Goal: Task Accomplishment & Management: Manage account settings

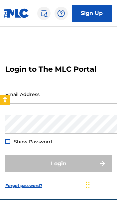
click at [83, 101] on input "Email Address" at bounding box center [61, 94] width 113 height 19
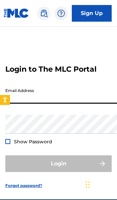
type input "[EMAIL_ADDRESS][DOMAIN_NAME]"
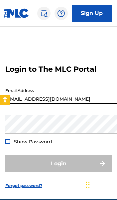
click at [59, 167] on button "Login" at bounding box center [58, 163] width 107 height 17
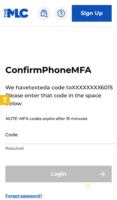
click at [54, 136] on input "Code" at bounding box center [61, 134] width 113 height 19
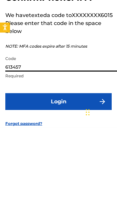
type input "613457"
click at [78, 166] on button "Login" at bounding box center [58, 174] width 107 height 17
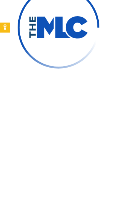
scroll to position [55, 0]
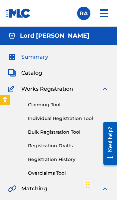
click at [68, 118] on link "Individual Registration Tool" at bounding box center [68, 118] width 81 height 7
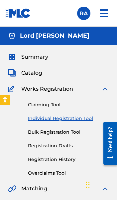
click at [77, 119] on link "Individual Registration Tool" at bounding box center [68, 118] width 81 height 7
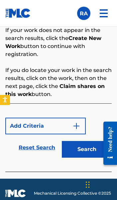
scroll to position [510, 0]
click at [65, 127] on button "Add Criteria" at bounding box center [45, 126] width 81 height 17
click at [80, 124] on img "Search Form" at bounding box center [77, 126] width 8 height 8
click at [80, 123] on img "Search Form" at bounding box center [77, 126] width 8 height 8
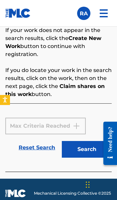
click at [93, 154] on button "Search" at bounding box center [87, 149] width 50 height 17
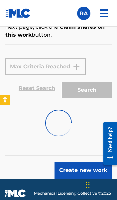
scroll to position [569, 0]
click at [84, 170] on button "Create new work" at bounding box center [83, 170] width 57 height 17
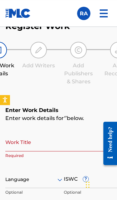
scroll to position [380, 0]
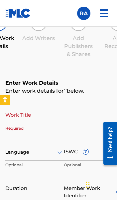
click at [52, 118] on input "Work Title" at bounding box center [63, 114] width 117 height 19
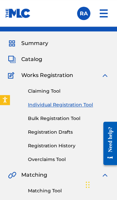
scroll to position [0, 0]
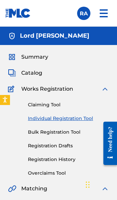
click at [29, 73] on span "Catalog" at bounding box center [31, 73] width 21 height 8
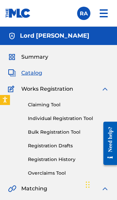
click at [38, 74] on span "Catalog" at bounding box center [31, 73] width 21 height 8
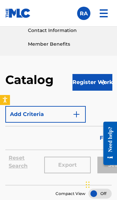
scroll to position [13, 0]
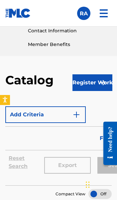
click at [102, 86] on img "submit" at bounding box center [103, 83] width 8 height 8
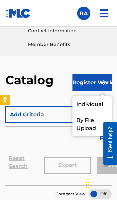
click at [55, 96] on section "Add Criteria Filter Hold Filters Overclaim Dispute Remove Filters Apply Filters…" at bounding box center [58, 138] width 107 height 93
click at [56, 141] on div "Filters ( 0 )" at bounding box center [71, 138] width 132 height 24
click at [56, 142] on div "Filters ( 0 )" at bounding box center [71, 138] width 132 height 24
click at [101, 63] on div "Catalog Register Work Individual By File Upload Add Criteria Filter Hold Filter…" at bounding box center [58, 141] width 117 height 171
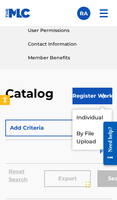
scroll to position [0, 0]
click at [107, 79] on div "Catalog Register Work Individual By File Upload Add Criteria Filter Hold Filter…" at bounding box center [58, 154] width 117 height 171
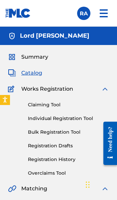
click at [29, 58] on span "Summary" at bounding box center [34, 57] width 27 height 8
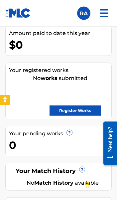
scroll to position [465, 0]
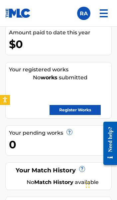
click at [84, 111] on link "Register Works" at bounding box center [75, 110] width 51 height 10
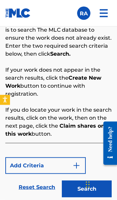
scroll to position [471, 0]
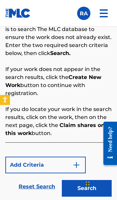
click at [75, 162] on img "Search Form" at bounding box center [77, 165] width 8 height 8
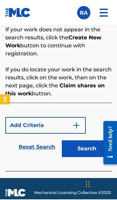
scroll to position [510, 0]
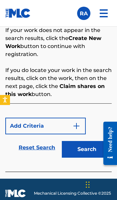
click at [22, 125] on button "Add Criteria" at bounding box center [45, 126] width 81 height 17
click at [34, 125] on button "Add Criteria" at bounding box center [45, 126] width 81 height 17
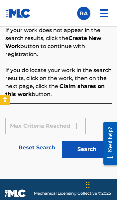
click at [94, 150] on button "Search" at bounding box center [87, 149] width 50 height 17
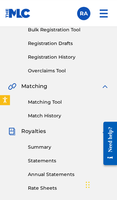
scroll to position [102, 0]
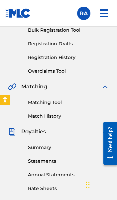
click at [66, 60] on link "Registration History" at bounding box center [68, 57] width 81 height 7
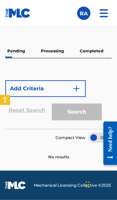
scroll to position [544, 0]
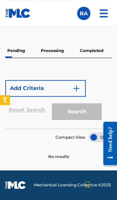
click at [6, 56] on div at bounding box center [8, 56] width 7 height 1
click at [102, 136] on div at bounding box center [100, 137] width 23 height 10
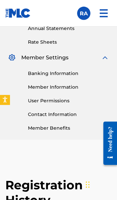
scroll to position [249, 0]
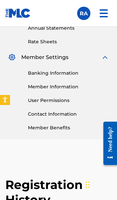
click at [68, 86] on link "Member Information" at bounding box center [68, 86] width 81 height 7
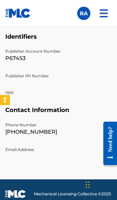
scroll to position [698, 0]
click at [80, 82] on div "Publisher Account Number P674S3 Publisher IPI Number ISNI" at bounding box center [58, 77] width 107 height 58
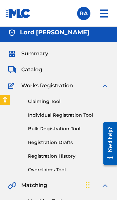
scroll to position [0, 0]
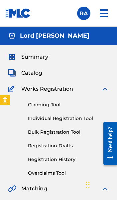
click at [50, 105] on link "Claiming Tool" at bounding box center [68, 104] width 81 height 7
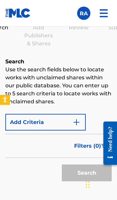
scroll to position [423, 0]
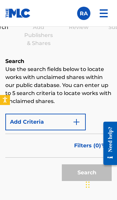
click at [80, 120] on img "Search Form" at bounding box center [77, 122] width 8 height 8
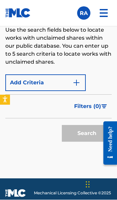
scroll to position [462, 0]
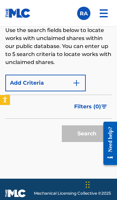
click at [91, 135] on div "Search" at bounding box center [85, 132] width 53 height 27
click at [91, 110] on span "Filters ( 0 )" at bounding box center [87, 107] width 27 height 8
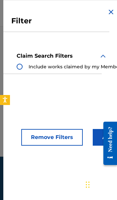
scroll to position [434, 0]
click at [19, 67] on div "Search Form" at bounding box center [20, 67] width 6 height 6
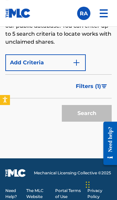
scroll to position [485, 0]
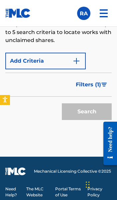
click at [86, 85] on span "Filters ( 1 )" at bounding box center [88, 85] width 25 height 8
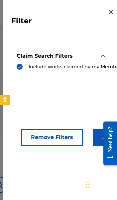
scroll to position [248, 0]
click at [112, 13] on img "Search Form" at bounding box center [111, 12] width 8 height 8
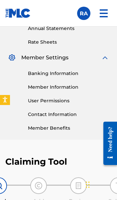
click at [68, 88] on link "Member Information" at bounding box center [68, 87] width 81 height 7
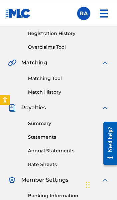
scroll to position [126, 0]
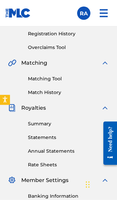
click at [54, 78] on link "Matching Tool" at bounding box center [68, 78] width 81 height 7
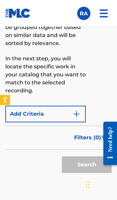
scroll to position [511, 0]
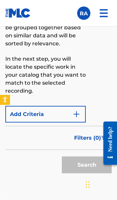
click at [44, 117] on button "Add Criteria" at bounding box center [45, 114] width 81 height 17
click at [78, 114] on img "Search Form" at bounding box center [77, 114] width 8 height 8
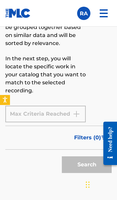
click at [47, 114] on div "Max Criteria Reached" at bounding box center [45, 114] width 81 height 17
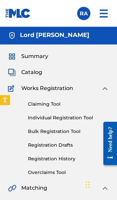
scroll to position [0, 0]
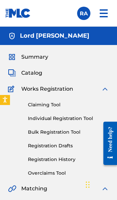
click at [68, 149] on link "Registration Drafts" at bounding box center [68, 145] width 81 height 7
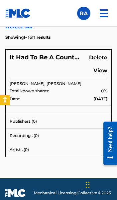
scroll to position [542, 0]
click at [93, 119] on p "Publishers ( 0 )" at bounding box center [59, 121] width 98 height 6
click at [81, 124] on p "Publishers ( 0 )" at bounding box center [59, 121] width 98 height 6
click at [104, 72] on link "View" at bounding box center [101, 71] width 14 height 9
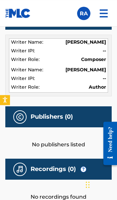
scroll to position [654, 0]
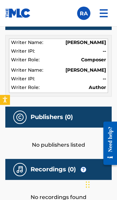
click at [64, 143] on div "No publishers listed" at bounding box center [58, 138] width 107 height 21
click at [69, 113] on h5 "Publishers (0)" at bounding box center [52, 117] width 42 height 8
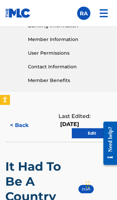
scroll to position [296, 0]
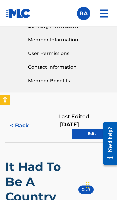
click at [98, 136] on link "Edit" at bounding box center [92, 134] width 40 height 10
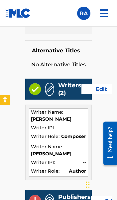
scroll to position [582, 0]
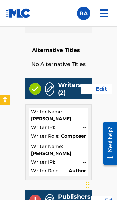
click at [102, 84] on link "Edit" at bounding box center [102, 89] width 40 height 10
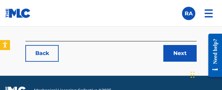
scroll to position [750, 0]
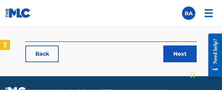
click at [117, 55] on link "Next" at bounding box center [179, 54] width 33 height 17
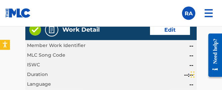
scroll to position [459, 0]
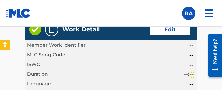
click at [34, 64] on span "ISWC" at bounding box center [33, 65] width 13 height 8
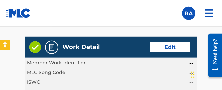
scroll to position [442, 0]
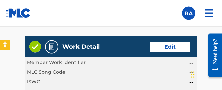
click at [117, 45] on link "Edit" at bounding box center [170, 47] width 40 height 10
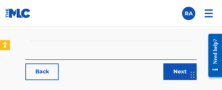
scroll to position [732, 0]
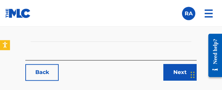
click at [117, 76] on link "Next" at bounding box center [179, 72] width 33 height 17
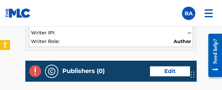
scroll to position [646, 0]
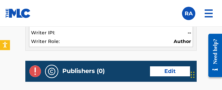
click at [117, 72] on link "Edit" at bounding box center [170, 71] width 40 height 10
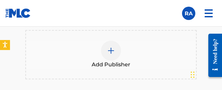
click at [115, 50] on img at bounding box center [111, 51] width 8 height 8
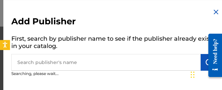
scroll to position [574, 0]
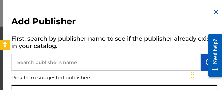
click at [31, 60] on input "text" at bounding box center [105, 62] width 189 height 17
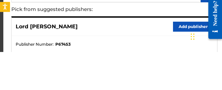
scroll to position [31, 0]
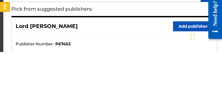
click at [117, 59] on button "Add publisher" at bounding box center [193, 64] width 40 height 10
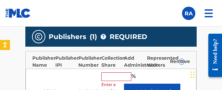
scroll to position [553, 0]
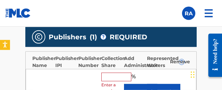
click at [117, 73] on input "text" at bounding box center [116, 77] width 30 height 9
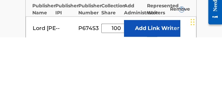
type input "100"
click at [117, 73] on button "Link Writer" at bounding box center [163, 81] width 33 height 17
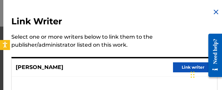
scroll to position [0, 0]
click at [117, 70] on button "Link writer" at bounding box center [193, 67] width 40 height 10
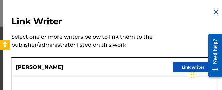
scroll to position [703, 0]
click at [117, 71] on button "Link writer" at bounding box center [193, 67] width 40 height 10
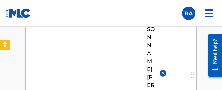
scroll to position [615, 0]
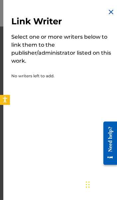
scroll to position [747, 0]
click at [112, 12] on img at bounding box center [111, 12] width 8 height 8
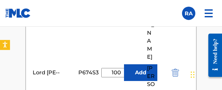
scroll to position [692, 0]
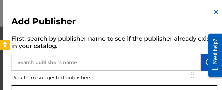
click at [33, 63] on input "text" at bounding box center [105, 62] width 189 height 17
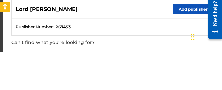
scroll to position [48, 0]
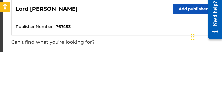
click at [117, 42] on button "Add publisher" at bounding box center [193, 47] width 40 height 10
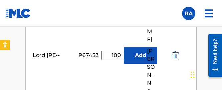
scroll to position [709, 0]
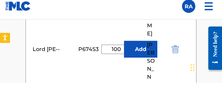
type input "100"
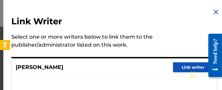
click at [117, 68] on button "Link writer" at bounding box center [193, 67] width 40 height 10
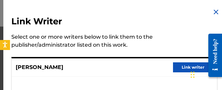
click at [117, 68] on button "Link writer" at bounding box center [193, 67] width 40 height 10
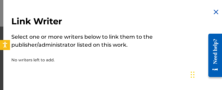
click at [117, 13] on img at bounding box center [216, 12] width 8 height 8
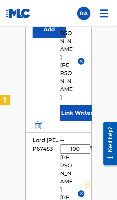
scroll to position [806, 0]
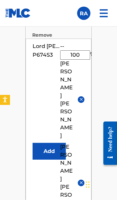
scroll to position [684, 0]
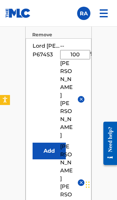
click at [82, 180] on img at bounding box center [81, 182] width 5 height 5
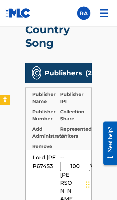
scroll to position [573, 0]
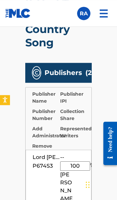
click at [45, 72] on span "Publishers" at bounding box center [64, 73] width 38 height 10
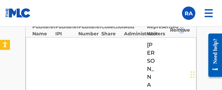
scroll to position [584, 0]
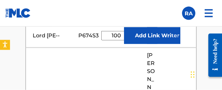
scroll to position [598, 0]
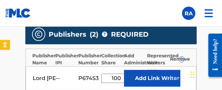
scroll to position [556, 0]
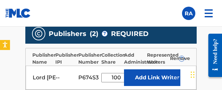
click at [32, 79] on div "Lord Robert Allen -- P674S3 100 % Add Link Writer" at bounding box center [111, 78] width 171 height 24
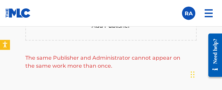
scroll to position [683, 0]
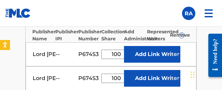
click at [117, 56] on button "Link Writer" at bounding box center [163, 54] width 33 height 17
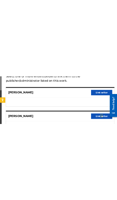
scroll to position [0, 0]
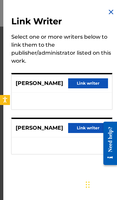
click at [97, 83] on button "Link writer" at bounding box center [88, 83] width 40 height 10
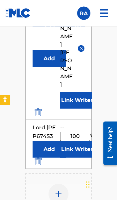
scroll to position [735, 0]
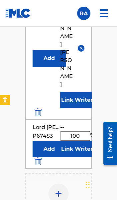
click at [38, 157] on img "submit" at bounding box center [38, 161] width 7 height 8
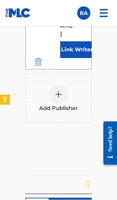
scroll to position [785, 0]
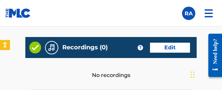
scroll to position [800, 0]
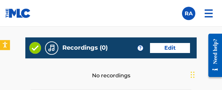
click at [117, 47] on link "Edit" at bounding box center [170, 48] width 40 height 10
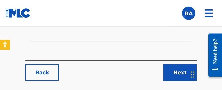
scroll to position [684, 0]
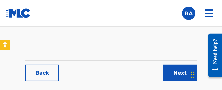
click at [117, 70] on link "Next" at bounding box center [179, 73] width 33 height 17
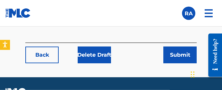
scroll to position [867, 0]
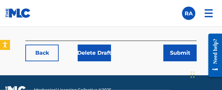
click at [117, 54] on button "Submit" at bounding box center [179, 53] width 33 height 17
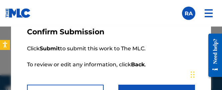
scroll to position [36, 0]
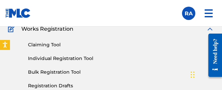
scroll to position [60, 0]
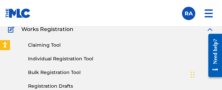
click at [42, 59] on link "Individual Registration Tool" at bounding box center [121, 58] width 186 height 7
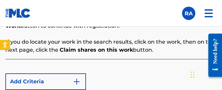
scroll to position [506, 0]
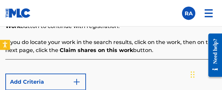
click at [30, 84] on button "Add Criteria" at bounding box center [45, 82] width 81 height 17
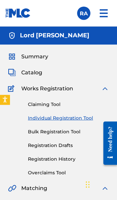
scroll to position [1, 0]
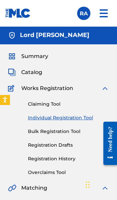
click at [77, 119] on link "Individual Registration Tool" at bounding box center [68, 117] width 81 height 7
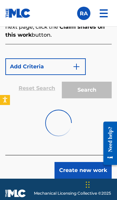
scroll to position [569, 0]
click at [89, 172] on button "Create new work" at bounding box center [83, 170] width 57 height 17
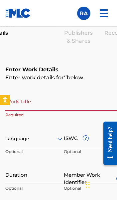
scroll to position [423, 0]
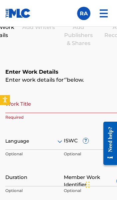
click at [82, 105] on input "Work Title" at bounding box center [63, 103] width 117 height 19
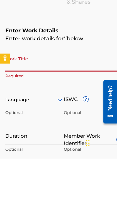
scroll to position [464, 0]
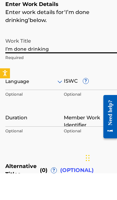
type input "I’m done drinking"
click at [33, 98] on div "Language Optional" at bounding box center [34, 113] width 59 height 30
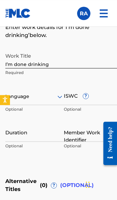
scroll to position [475, 0]
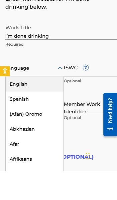
click at [35, 105] on div "English" at bounding box center [35, 112] width 58 height 15
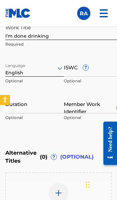
click at [72, 70] on input "ISWC ?" at bounding box center [93, 67] width 59 height 19
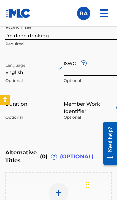
scroll to position [504, 0]
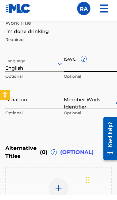
paste input "QZMEM2500543"
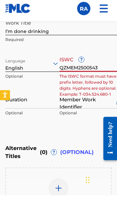
scroll to position [508, 0]
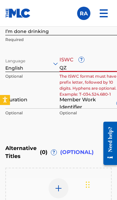
type input "Q"
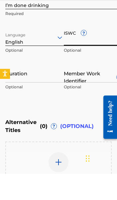
click at [86, 90] on input "Member Work Identifier ?" at bounding box center [93, 99] width 59 height 19
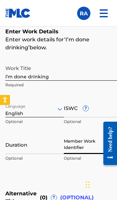
scroll to position [463, 0]
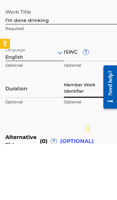
click at [87, 135] on input "Member Work Identifier ?" at bounding box center [93, 144] width 59 height 19
paste input "QZMEM2500543"
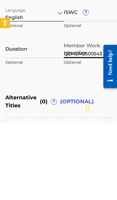
scroll to position [489, 0]
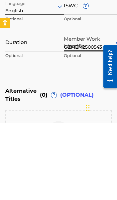
type input "QZMEM2500543"
click at [89, 72] on div "Enter Work Details Enter work details for ‘ I’m done drinking ’ below. Work Tit…" at bounding box center [58, 75] width 107 height 169
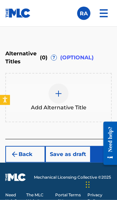
scroll to position [611, 0]
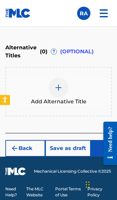
click at [106, 146] on button "Next" at bounding box center [111, 148] width 40 height 17
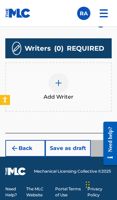
scroll to position [564, 0]
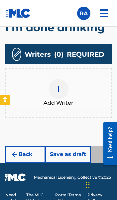
click at [58, 85] on img at bounding box center [59, 89] width 8 height 8
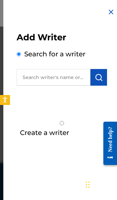
click at [63, 73] on input "text" at bounding box center [54, 77] width 74 height 17
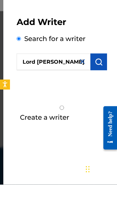
type input "Lord [PERSON_NAME]"
click at [100, 73] on img "submit" at bounding box center [99, 77] width 8 height 8
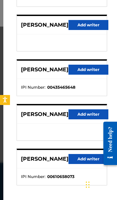
scroll to position [129, 0]
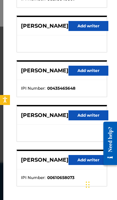
click at [44, 114] on p "LORD ROBERT" at bounding box center [45, 115] width 48 height 8
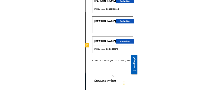
scroll to position [620, 0]
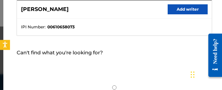
click at [17, 87] on input "Create a writer" at bounding box center [114, 87] width 195 height 4
radio input "false"
radio input "true"
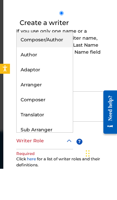
scroll to position [0, 0]
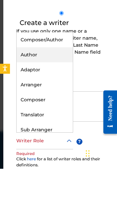
click at [53, 79] on div "Author" at bounding box center [45, 86] width 56 height 15
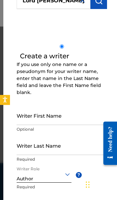
scroll to position [76, 0]
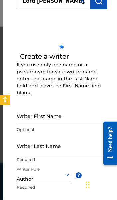
click at [52, 148] on input "Writer Last Name" at bounding box center [75, 145] width 117 height 19
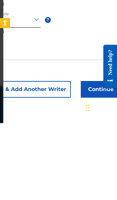
scroll to position [155, 31]
type input "Lord [PERSON_NAME]"
click at [96, 158] on button "Continue" at bounding box center [101, 166] width 40 height 17
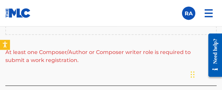
scroll to position [650, 0]
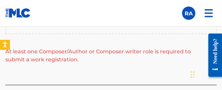
click at [117, 61] on div "At least one Composer/Author or Composer writer role is required to submit a wo…" at bounding box center [107, 56] width 205 height 16
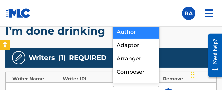
scroll to position [532, 0]
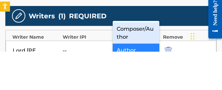
click at [117, 61] on div "Composer/Author" at bounding box center [136, 71] width 47 height 21
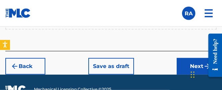
click at [117, 66] on button "Next" at bounding box center [197, 66] width 40 height 17
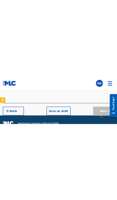
scroll to position [535, 0]
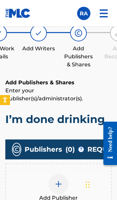
click at [62, 186] on img at bounding box center [59, 184] width 8 height 8
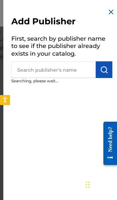
scroll to position [401, 0]
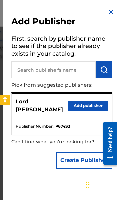
click at [93, 102] on button "Add publisher" at bounding box center [88, 106] width 40 height 10
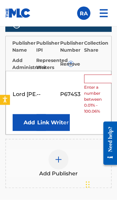
scroll to position [529, 0]
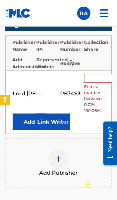
click at [97, 78] on input "text" at bounding box center [99, 78] width 30 height 9
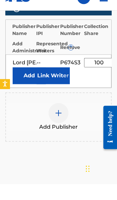
type input "100"
click at [102, 108] on div "Add Publisher" at bounding box center [58, 132] width 107 height 49
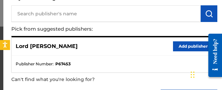
scroll to position [48, 0]
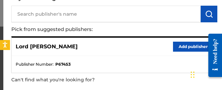
click at [117, 48] on button "Add publisher" at bounding box center [193, 47] width 40 height 10
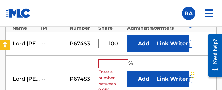
click at [115, 63] on input "text" at bounding box center [113, 63] width 30 height 9
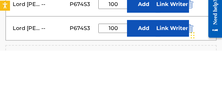
type input "100"
click at [117, 59] on button "Link Writer" at bounding box center [172, 67] width 33 height 17
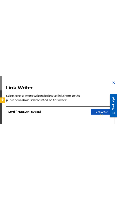
scroll to position [668, 0]
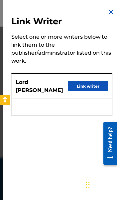
click at [48, 83] on p "Lord [PERSON_NAME]" at bounding box center [42, 86] width 53 height 16
click at [95, 83] on button "Link writer" at bounding box center [88, 86] width 40 height 10
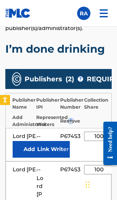
scroll to position [472, 0]
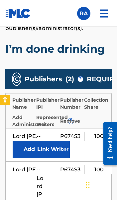
click at [96, 136] on input "100" at bounding box center [99, 136] width 30 height 9
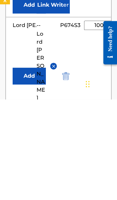
scroll to position [521, 0]
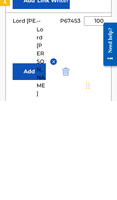
click at [65, 167] on img "submit" at bounding box center [65, 171] width 7 height 8
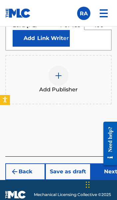
click at [105, 170] on button "Next" at bounding box center [111, 171] width 40 height 17
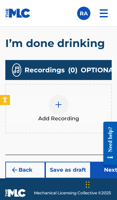
click at [109, 170] on button "Next" at bounding box center [111, 170] width 40 height 17
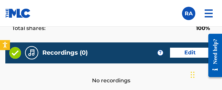
scroll to position [862, 0]
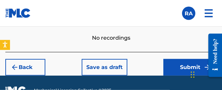
click at [117, 67] on button "Submit" at bounding box center [189, 67] width 53 height 17
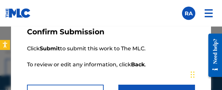
scroll to position [36, 0]
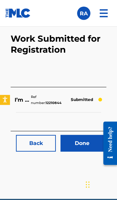
scroll to position [421, 0]
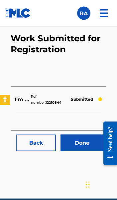
click at [89, 147] on link "Done" at bounding box center [82, 143] width 43 height 17
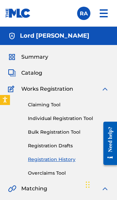
click at [80, 116] on link "Individual Registration Tool" at bounding box center [68, 118] width 81 height 7
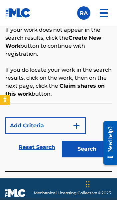
scroll to position [510, 0]
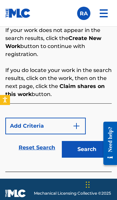
click at [96, 149] on button "Search" at bounding box center [87, 149] width 50 height 17
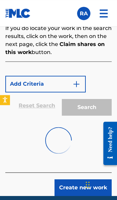
scroll to position [551, 0]
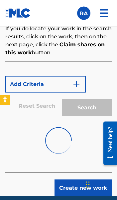
click at [89, 190] on button "Create new work" at bounding box center [83, 188] width 57 height 17
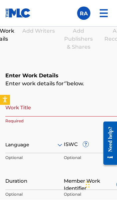
click at [78, 107] on input "Work Title" at bounding box center [63, 107] width 117 height 19
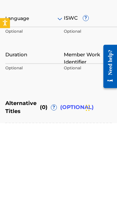
scroll to position [469, 0]
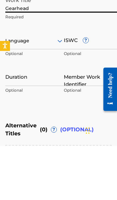
type input "Gearhead"
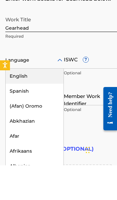
click at [30, 103] on div "English" at bounding box center [35, 110] width 58 height 15
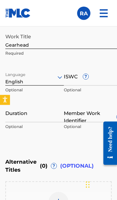
scroll to position [487, 0]
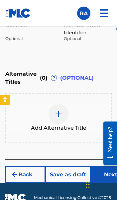
click at [107, 183] on button "Next" at bounding box center [111, 174] width 40 height 17
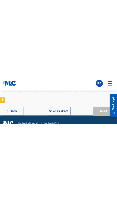
scroll to position [540, 0]
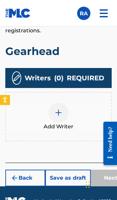
click at [96, 140] on div "Add Writers & Roles Enter all writer(s) and their roles. A full list of writer …" at bounding box center [58, 51] width 107 height 223
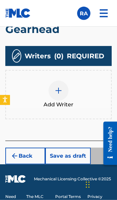
click at [61, 87] on img at bounding box center [59, 91] width 8 height 8
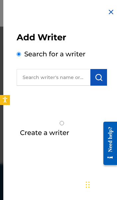
click at [63, 75] on input "text" at bounding box center [54, 77] width 74 height 17
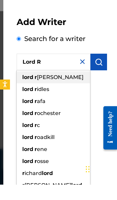
click at [50, 89] on span "obert" at bounding box center [60, 92] width 47 height 6
type input "lord robert"
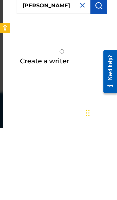
scroll to position [564, 0]
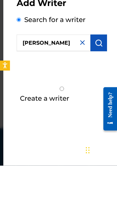
click at [100, 73] on img "submit" at bounding box center [99, 77] width 8 height 8
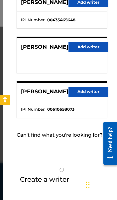
scroll to position [197, 0]
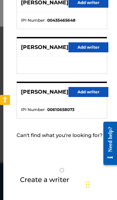
click at [19, 170] on input "Create a writer" at bounding box center [62, 170] width 91 height 4
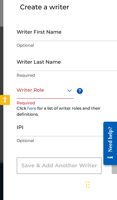
radio input "false"
radio input "true"
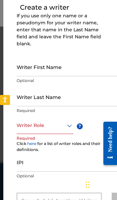
click at [61, 97] on input "Writer Last Name" at bounding box center [75, 96] width 117 height 19
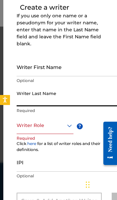
scroll to position [563, 0]
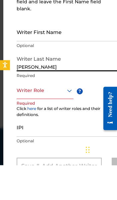
type input "Lord Robert"
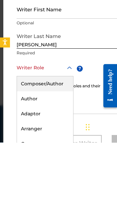
click at [56, 134] on div "Composer/Author" at bounding box center [45, 141] width 56 height 15
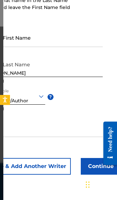
scroll to position [155, 31]
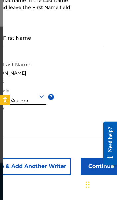
click at [104, 165] on button "Continue" at bounding box center [101, 166] width 40 height 17
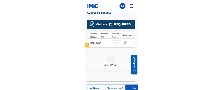
scroll to position [577, 0]
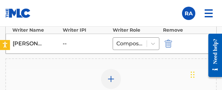
click at [33, 45] on div "Lord Robert" at bounding box center [28, 44] width 30 height 8
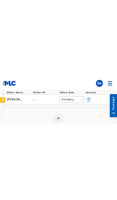
scroll to position [564, 0]
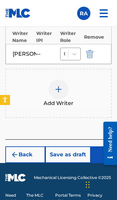
click at [103, 150] on button "Next" at bounding box center [111, 154] width 40 height 17
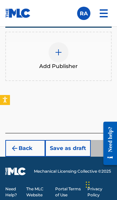
scroll to position [535, 0]
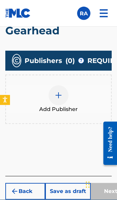
click at [56, 98] on img at bounding box center [59, 95] width 8 height 8
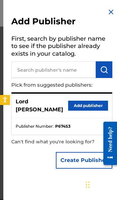
click at [74, 155] on button "Create Publisher" at bounding box center [84, 160] width 57 height 17
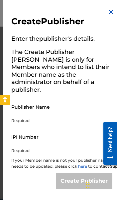
click at [78, 99] on input "Publisher Name" at bounding box center [67, 106] width 113 height 19
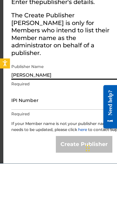
type input "Lord Robert"
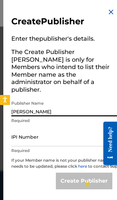
scroll to position [0, 0]
click at [111, 12] on img at bounding box center [111, 12] width 8 height 8
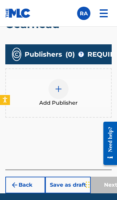
scroll to position [496, 0]
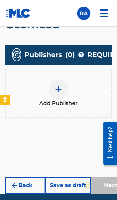
click at [61, 90] on img at bounding box center [59, 89] width 8 height 8
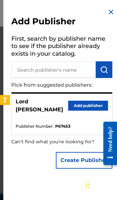
click at [94, 103] on button "Add publisher" at bounding box center [88, 106] width 40 height 10
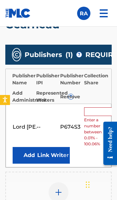
click at [98, 110] on input "text" at bounding box center [99, 111] width 30 height 9
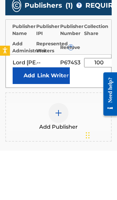
type input "100"
click at [51, 117] on button "Link Writer" at bounding box center [53, 125] width 33 height 17
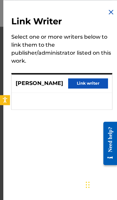
click at [96, 84] on button "Link writer" at bounding box center [88, 83] width 40 height 10
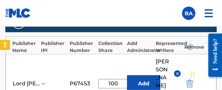
scroll to position [521, 0]
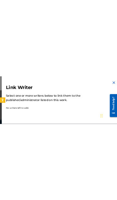
scroll to position [650, 0]
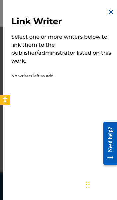
click at [111, 13] on img at bounding box center [111, 12] width 8 height 8
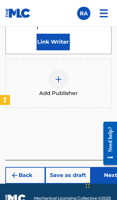
click at [107, 167] on button "Next" at bounding box center [111, 175] width 40 height 17
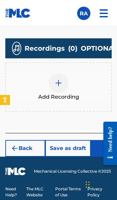
click at [110, 148] on button "Next" at bounding box center [111, 148] width 40 height 17
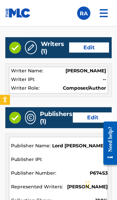
scroll to position [641, 0]
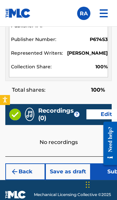
click at [106, 173] on button "Submit" at bounding box center [117, 171] width 53 height 17
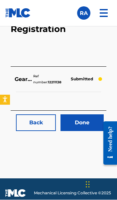
scroll to position [441, 0]
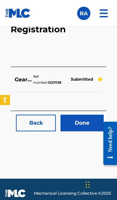
click at [87, 124] on link "Done" at bounding box center [82, 123] width 43 height 17
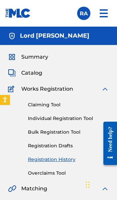
click at [84, 119] on link "Individual Registration Tool" at bounding box center [68, 118] width 81 height 7
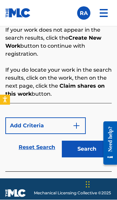
scroll to position [510, 0]
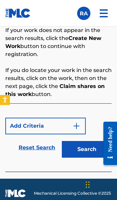
click at [91, 156] on button "Search" at bounding box center [87, 149] width 50 height 17
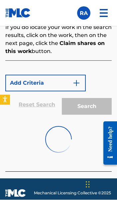
scroll to position [552, 0]
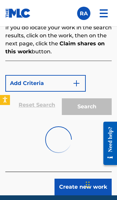
click at [90, 188] on button "Create new work" at bounding box center [83, 187] width 57 height 17
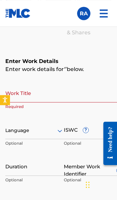
scroll to position [433, 0]
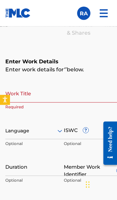
click at [70, 93] on input "Work Title" at bounding box center [63, 93] width 117 height 19
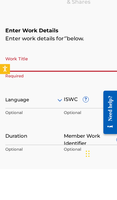
scroll to position [464, 0]
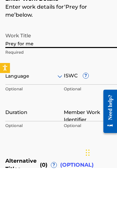
type input "Prey for me"
click at [20, 118] on p "Optional" at bounding box center [18, 123] width 26 height 10
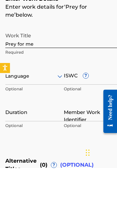
scroll to position [496, 0]
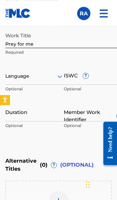
click at [21, 86] on p "Optional" at bounding box center [18, 91] width 26 height 10
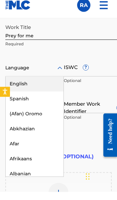
click at [29, 85] on div "English" at bounding box center [35, 92] width 58 height 15
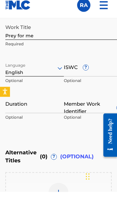
scroll to position [504, 0]
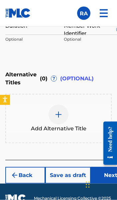
click at [103, 176] on button "Next" at bounding box center [111, 175] width 40 height 17
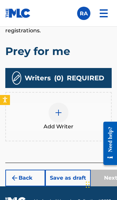
click at [59, 109] on img at bounding box center [59, 113] width 8 height 8
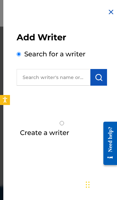
click at [61, 77] on input "text" at bounding box center [54, 77] width 74 height 17
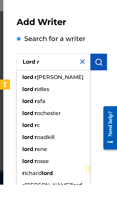
click at [69, 87] on div "lord r obert" at bounding box center [54, 93] width 74 height 12
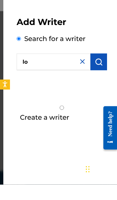
type input "l"
click at [101, 115] on div "Create a writer" at bounding box center [61, 125] width 101 height 42
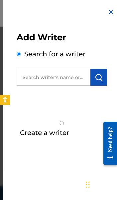
click at [22, 123] on input "Create a writer" at bounding box center [62, 123] width 91 height 4
radio input "false"
radio input "true"
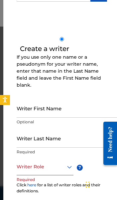
scroll to position [84, 0]
click at [70, 137] on input "Writer Last Name" at bounding box center [75, 138] width 117 height 19
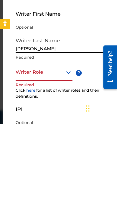
scroll to position [106, 2]
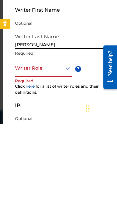
type input "Lord Robert"
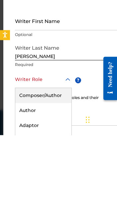
click at [58, 153] on div "Composer/Author" at bounding box center [43, 160] width 56 height 15
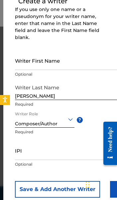
scroll to position [131, 2]
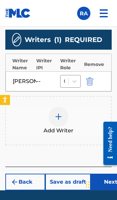
click at [105, 174] on button "Next" at bounding box center [111, 182] width 40 height 17
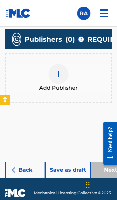
click at [58, 73] on img at bounding box center [59, 74] width 8 height 8
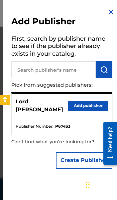
click at [50, 103] on p "Lord [PERSON_NAME]" at bounding box center [42, 106] width 53 height 16
click at [95, 102] on button "Add publisher" at bounding box center [88, 106] width 40 height 10
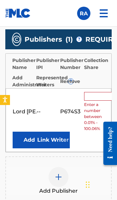
click at [98, 92] on input "text" at bounding box center [99, 96] width 30 height 9
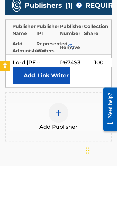
type input "100"
click at [54, 101] on button "Link Writer" at bounding box center [53, 109] width 33 height 17
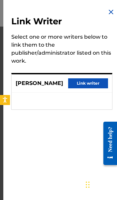
click at [92, 83] on button "Link writer" at bounding box center [88, 83] width 40 height 10
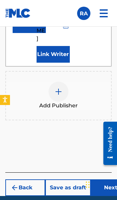
click at [111, 179] on button "Next" at bounding box center [111, 187] width 40 height 17
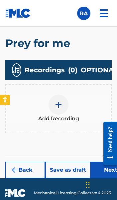
click at [104, 171] on button "Next" at bounding box center [111, 170] width 40 height 17
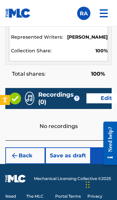
scroll to position [798, 0]
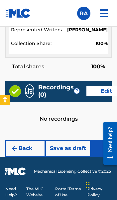
click at [109, 149] on button "Submit" at bounding box center [117, 148] width 53 height 17
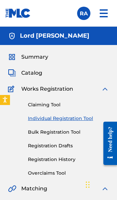
click at [78, 118] on link "Individual Registration Tool" at bounding box center [68, 118] width 81 height 7
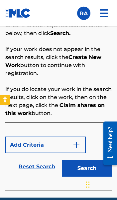
scroll to position [491, 0]
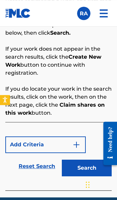
click at [48, 129] on div "Add Criteria Reset Search Search" at bounding box center [58, 156] width 107 height 68
click at [78, 144] on img "Search Form" at bounding box center [77, 145] width 8 height 8
click at [97, 170] on button "Search" at bounding box center [87, 168] width 50 height 17
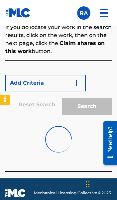
scroll to position [552, 0]
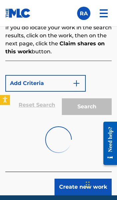
click at [85, 187] on button "Create new work" at bounding box center [83, 187] width 57 height 17
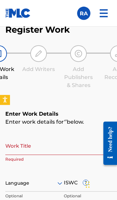
click at [86, 143] on input "Work Title" at bounding box center [63, 145] width 117 height 19
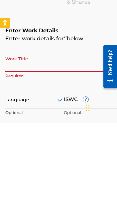
scroll to position [464, 0]
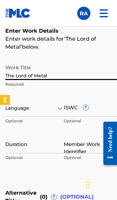
type input "The Lord of Metal"
click at [20, 120] on p "Optional" at bounding box center [18, 123] width 26 height 10
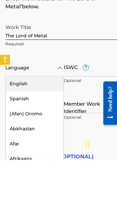
click at [25, 117] on div "English" at bounding box center [35, 124] width 58 height 15
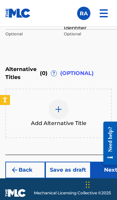
scroll to position [587, 0]
click at [106, 174] on button "Next" at bounding box center [111, 170] width 40 height 17
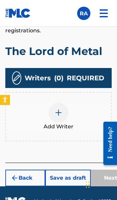
click at [58, 109] on img at bounding box center [59, 113] width 8 height 8
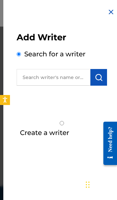
click at [54, 77] on input "text" at bounding box center [54, 77] width 74 height 17
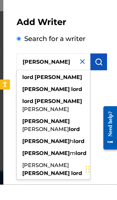
click at [64, 87] on div "lord robert" at bounding box center [54, 93] width 74 height 12
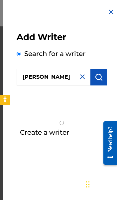
scroll to position [519, 0]
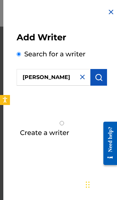
type input "lord Robert"
click at [100, 78] on img "submit" at bounding box center [99, 77] width 8 height 8
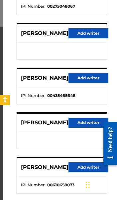
scroll to position [122, 0]
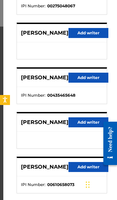
click at [92, 123] on button "Add writer" at bounding box center [89, 122] width 40 height 10
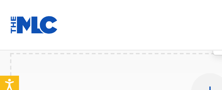
scroll to position [534, 0]
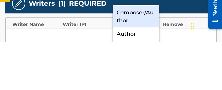
click at [117, 54] on div "Composer/Author" at bounding box center [136, 64] width 47 height 21
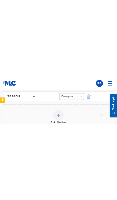
scroll to position [606, 0]
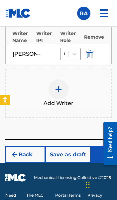
click at [107, 150] on button "Next" at bounding box center [111, 154] width 40 height 17
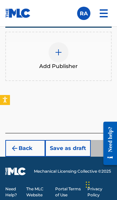
click at [55, 52] on img at bounding box center [59, 52] width 8 height 8
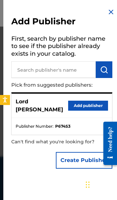
click at [92, 101] on button "Add publisher" at bounding box center [88, 106] width 40 height 10
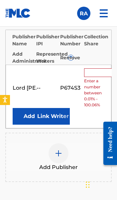
click at [95, 72] on input "text" at bounding box center [99, 72] width 30 height 9
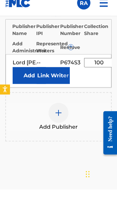
type input "100"
click at [51, 78] on button "Link Writer" at bounding box center [53, 86] width 33 height 17
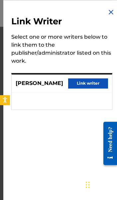
click at [96, 85] on button "Link writer" at bounding box center [88, 83] width 40 height 10
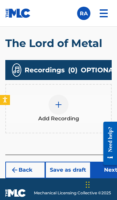
click at [106, 168] on button "Next" at bounding box center [111, 170] width 40 height 17
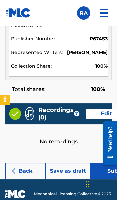
scroll to position [774, 0]
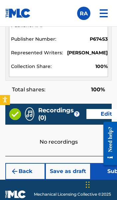
click at [104, 171] on button "Submit" at bounding box center [117, 171] width 53 height 17
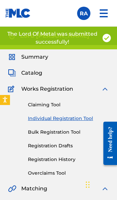
click at [80, 119] on link "Individual Registration Tool" at bounding box center [68, 118] width 81 height 7
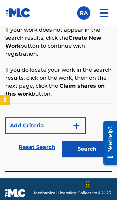
scroll to position [510, 0]
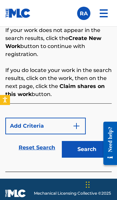
click at [78, 154] on button "Search" at bounding box center [87, 149] width 50 height 17
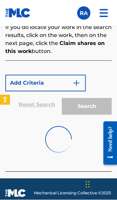
scroll to position [552, 0]
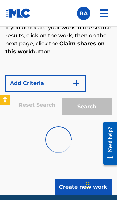
click at [88, 184] on button "Create new work" at bounding box center [83, 187] width 57 height 17
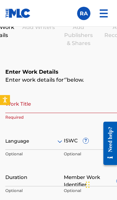
click at [78, 104] on input "Work Title" at bounding box center [63, 103] width 117 height 19
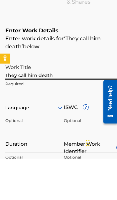
click at [98, 102] on input "They call him death" at bounding box center [63, 111] width 117 height 19
type input "They call him death"
click at [21, 159] on p "Optional" at bounding box center [18, 164] width 26 height 10
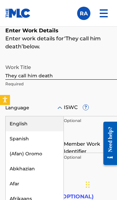
scroll to position [464, 0]
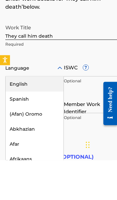
click at [37, 116] on div "English" at bounding box center [35, 123] width 58 height 15
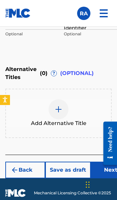
scroll to position [587, 0]
click at [109, 171] on button "Next" at bounding box center [111, 170] width 40 height 17
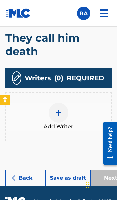
click at [59, 109] on img at bounding box center [59, 113] width 8 height 8
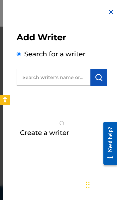
click at [65, 75] on input "text" at bounding box center [54, 77] width 74 height 17
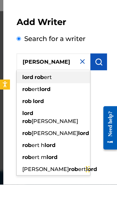
click at [50, 89] on span "ert" at bounding box center [48, 92] width 8 height 6
type input "lord robert"
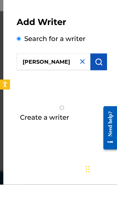
click at [100, 73] on img "submit" at bounding box center [99, 77] width 8 height 8
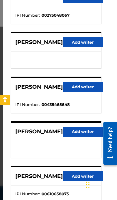
scroll to position [112, 6]
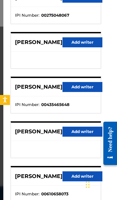
click at [83, 132] on button "Add writer" at bounding box center [83, 132] width 40 height 10
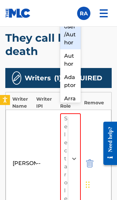
scroll to position [553, 0]
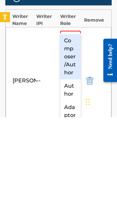
click at [73, 117] on div "Composer/Author" at bounding box center [70, 139] width 21 height 45
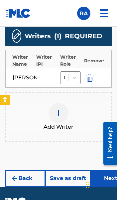
scroll to position [595, 0]
click at [104, 170] on button "Next" at bounding box center [111, 178] width 40 height 17
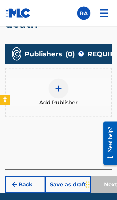
click at [62, 91] on img at bounding box center [59, 89] width 8 height 8
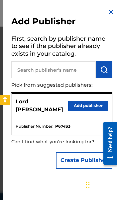
click at [93, 102] on button "Add publisher" at bounding box center [88, 106] width 40 height 10
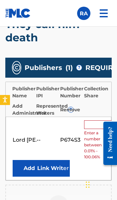
scroll to position [496, 0]
click at [97, 124] on input "text" at bounding box center [99, 124] width 30 height 9
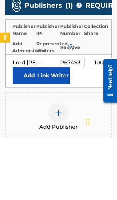
type input "100"
click at [43, 130] on button "Link Writer" at bounding box center [53, 138] width 33 height 17
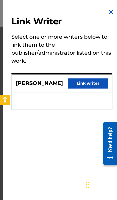
click at [92, 83] on button "Link writer" at bounding box center [88, 83] width 40 height 10
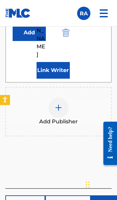
click at [107, 195] on button "Next" at bounding box center [111, 203] width 40 height 17
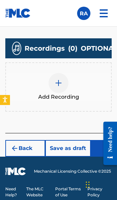
scroll to position [569, 0]
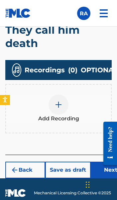
click at [107, 167] on button "Next" at bounding box center [111, 170] width 40 height 17
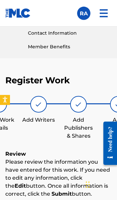
scroll to position [30, 0]
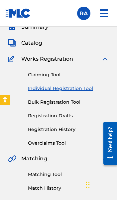
click at [81, 86] on link "Individual Registration Tool" at bounding box center [68, 88] width 81 height 7
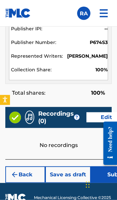
click at [105, 175] on button "Submit" at bounding box center [117, 174] width 53 height 17
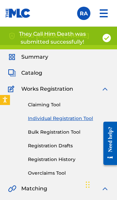
click at [80, 119] on link "Individual Registration Tool" at bounding box center [68, 118] width 81 height 7
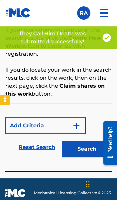
scroll to position [510, 0]
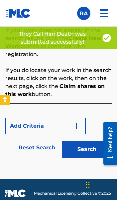
click at [90, 149] on button "Search" at bounding box center [87, 149] width 50 height 17
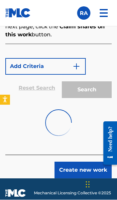
scroll to position [569, 0]
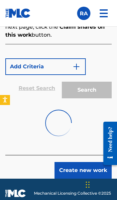
click at [92, 170] on button "Create new work" at bounding box center [83, 170] width 57 height 17
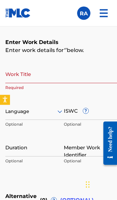
click at [61, 72] on input "Work Title" at bounding box center [63, 73] width 117 height 19
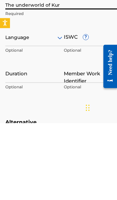
scroll to position [458, 0]
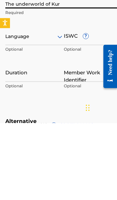
type input "The underworld of Kur"
click at [18, 123] on p "Optional" at bounding box center [18, 128] width 26 height 10
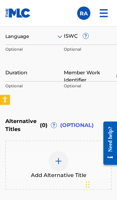
scroll to position [504, 0]
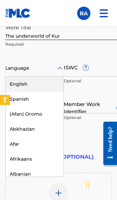
click at [31, 83] on div "English" at bounding box center [35, 84] width 58 height 15
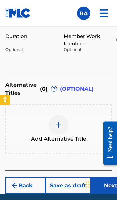
scroll to position [573, 0]
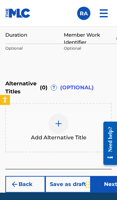
click at [106, 185] on button "Next" at bounding box center [111, 184] width 40 height 17
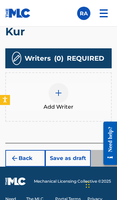
scroll to position [553, 0]
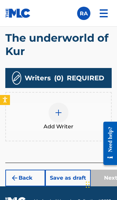
click at [57, 103] on div at bounding box center [59, 113] width 20 height 20
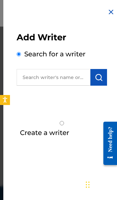
click at [59, 77] on input "text" at bounding box center [54, 77] width 74 height 17
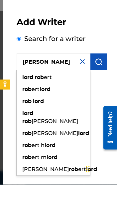
click at [58, 87] on div "lord rob ert" at bounding box center [54, 93] width 74 height 12
type input "lord robert"
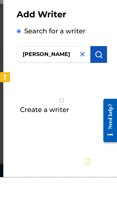
click at [99, 73] on img "submit" at bounding box center [99, 77] width 8 height 8
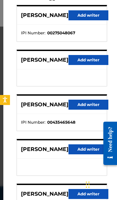
scroll to position [95, 0]
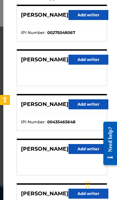
click at [87, 151] on button "Add writer" at bounding box center [89, 149] width 40 height 10
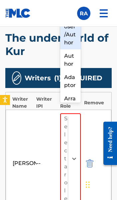
scroll to position [553, 0]
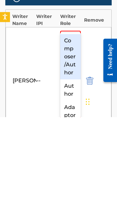
click at [74, 117] on div "Composer/Author" at bounding box center [70, 139] width 21 height 45
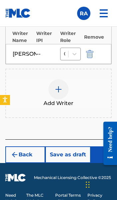
click at [107, 148] on button "Next" at bounding box center [111, 154] width 40 height 17
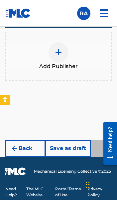
scroll to position [548, 0]
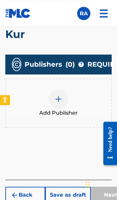
click at [62, 97] on img at bounding box center [59, 99] width 8 height 8
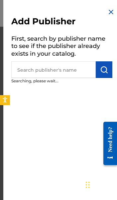
scroll to position [500, 0]
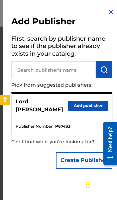
click at [96, 103] on button "Add publisher" at bounding box center [88, 106] width 40 height 10
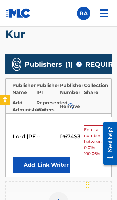
click at [98, 123] on input "text" at bounding box center [99, 121] width 30 height 9
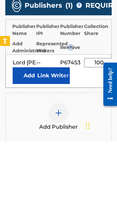
type input "100"
click at [51, 126] on button "Link Writer" at bounding box center [53, 134] width 33 height 17
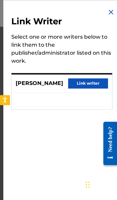
click at [93, 83] on button "Link writer" at bounding box center [88, 83] width 40 height 10
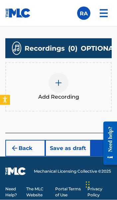
scroll to position [569, 0]
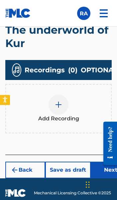
click at [110, 171] on button "Next" at bounding box center [111, 170] width 40 height 17
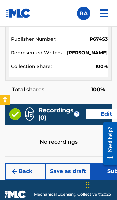
scroll to position [788, 0]
click at [106, 173] on button "Submit" at bounding box center [117, 171] width 53 height 17
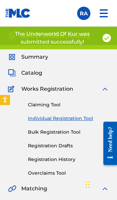
click at [76, 119] on link "Individual Registration Tool" at bounding box center [68, 118] width 81 height 7
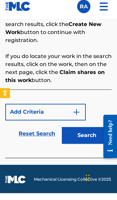
scroll to position [524, 0]
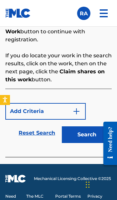
click at [88, 137] on button "Search" at bounding box center [87, 134] width 50 height 17
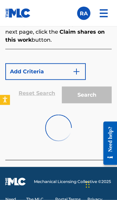
scroll to position [576, 0]
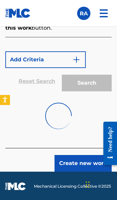
click at [88, 164] on button "Create new work" at bounding box center [83, 163] width 57 height 17
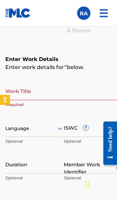
click at [51, 89] on input "Work Title" at bounding box center [63, 90] width 117 height 19
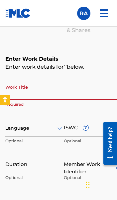
scroll to position [435, 0]
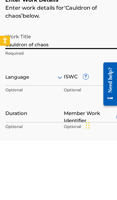
type input "Cauldron of chaos"
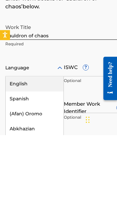
click at [32, 141] on div "English" at bounding box center [35, 148] width 58 height 15
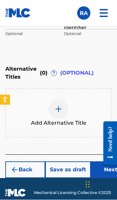
scroll to position [587, 0]
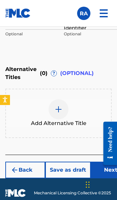
click at [107, 173] on button "Next" at bounding box center [111, 170] width 40 height 17
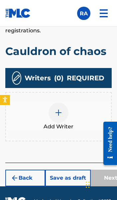
click at [58, 109] on img at bounding box center [59, 113] width 8 height 8
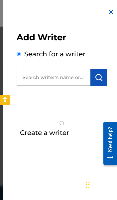
click at [68, 76] on input "text" at bounding box center [54, 77] width 74 height 17
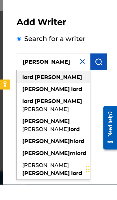
click at [58, 87] on div "lord robert" at bounding box center [54, 93] width 74 height 12
type input "lord robert"
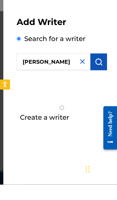
click at [100, 73] on img "submit" at bounding box center [99, 77] width 8 height 8
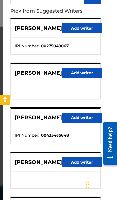
scroll to position [88, 4]
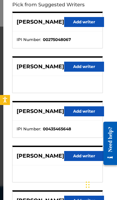
click at [83, 157] on button "Add writer" at bounding box center [84, 156] width 40 height 10
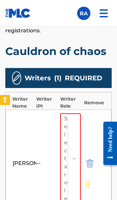
scroll to position [540, 0]
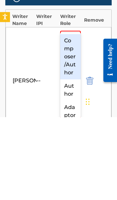
click at [72, 117] on div "Composer/Author" at bounding box center [70, 139] width 21 height 45
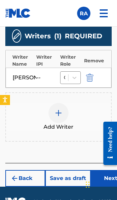
click at [103, 172] on button "Next" at bounding box center [111, 178] width 40 height 17
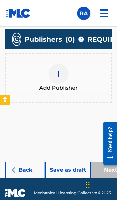
click at [60, 70] on img at bounding box center [59, 74] width 8 height 8
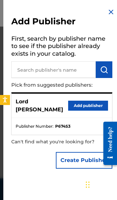
click at [88, 102] on button "Add publisher" at bounding box center [88, 106] width 40 height 10
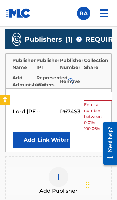
click at [53, 139] on button "Link Writer" at bounding box center [53, 140] width 33 height 17
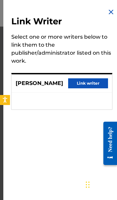
click at [93, 85] on button "Link writer" at bounding box center [88, 83] width 40 height 10
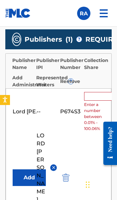
click at [97, 97] on input "text" at bounding box center [99, 96] width 30 height 9
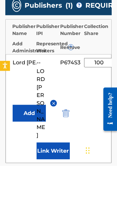
type input "100"
click at [30, 139] on button "Add" at bounding box center [29, 147] width 33 height 17
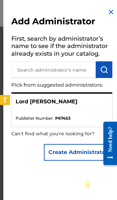
click at [91, 113] on ul "Publisher Number : P674S3" at bounding box center [62, 118] width 101 height 17
click at [110, 12] on img at bounding box center [111, 12] width 8 height 8
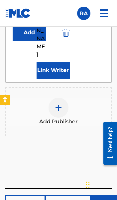
click at [103, 195] on button "Next" at bounding box center [111, 203] width 40 height 17
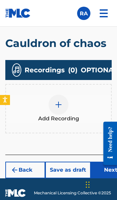
click at [108, 170] on button "Next" at bounding box center [111, 170] width 40 height 17
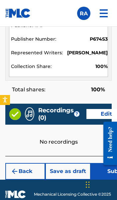
scroll to position [774, 0]
click at [107, 171] on button "Submit" at bounding box center [117, 171] width 53 height 17
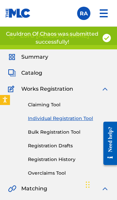
click at [74, 120] on link "Individual Registration Tool" at bounding box center [68, 118] width 81 height 7
click at [67, 120] on link "Individual Registration Tool" at bounding box center [68, 118] width 81 height 7
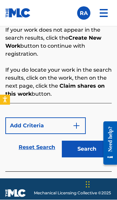
scroll to position [510, 0]
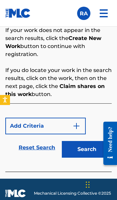
click at [88, 152] on button "Search" at bounding box center [87, 149] width 50 height 17
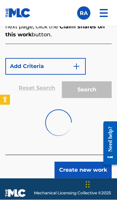
scroll to position [569, 0]
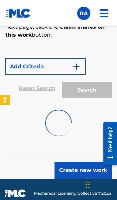
click at [87, 169] on button "Create new work" at bounding box center [83, 170] width 57 height 17
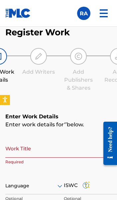
click at [82, 151] on input "Work Title" at bounding box center [63, 148] width 117 height 19
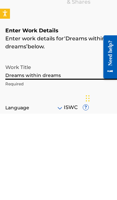
type input "Dreams within dreams"
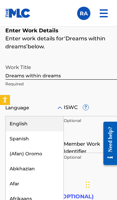
scroll to position [464, 0]
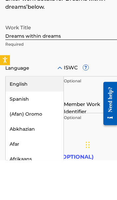
click at [30, 116] on div "English" at bounding box center [35, 123] width 58 height 15
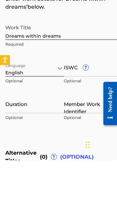
scroll to position [504, 0]
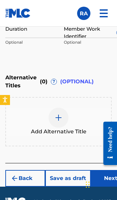
click at [105, 180] on button "Next" at bounding box center [111, 178] width 40 height 17
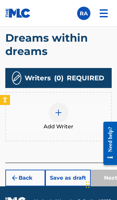
click at [56, 109] on img at bounding box center [59, 113] width 8 height 8
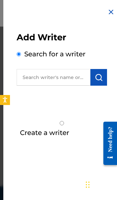
click at [61, 78] on input "text" at bounding box center [54, 77] width 74 height 17
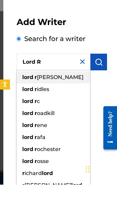
click at [50, 89] on span "obert" at bounding box center [60, 92] width 47 height 6
type input "lord robert"
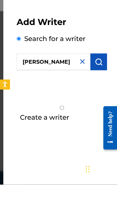
click at [101, 73] on img "submit" at bounding box center [99, 77] width 8 height 8
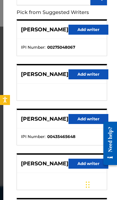
scroll to position [80, 0]
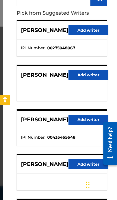
click at [85, 166] on button "Add writer" at bounding box center [89, 164] width 40 height 10
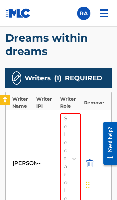
scroll to position [553, 0]
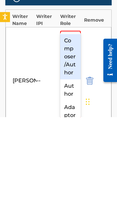
click at [72, 117] on div "Composer/Author" at bounding box center [70, 139] width 21 height 45
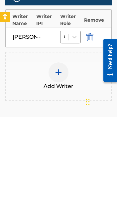
scroll to position [595, 0]
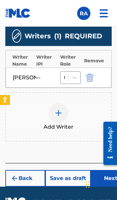
click at [107, 171] on button "Next" at bounding box center [111, 178] width 40 height 17
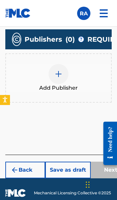
click at [58, 75] on img at bounding box center [59, 74] width 8 height 8
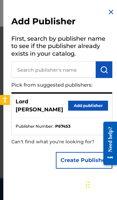
click at [94, 103] on button "Add publisher" at bounding box center [88, 106] width 40 height 10
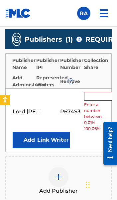
click at [98, 95] on input "text" at bounding box center [99, 96] width 30 height 9
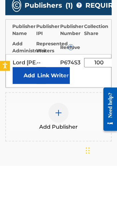
type input "100"
click at [55, 101] on button "Link Writer" at bounding box center [53, 109] width 33 height 17
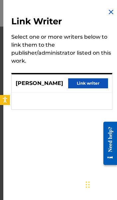
click at [96, 82] on button "Link writer" at bounding box center [88, 83] width 40 height 10
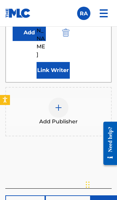
click at [108, 195] on button "Next" at bounding box center [111, 203] width 40 height 17
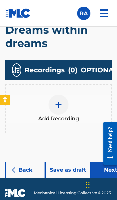
click at [109, 171] on button "Next" at bounding box center [111, 170] width 40 height 17
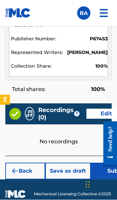
scroll to position [788, 0]
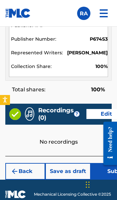
click at [104, 174] on button "Submit" at bounding box center [117, 171] width 53 height 17
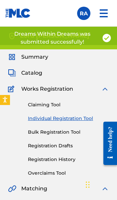
click at [76, 117] on link "Individual Registration Tool" at bounding box center [68, 118] width 81 height 7
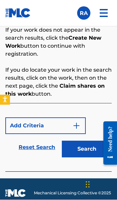
scroll to position [510, 0]
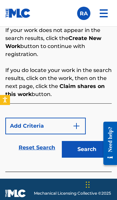
click at [90, 152] on button "Search" at bounding box center [87, 149] width 50 height 17
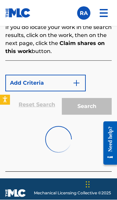
scroll to position [552, 0]
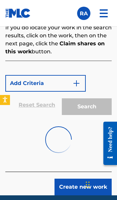
click at [93, 187] on button "Create new work" at bounding box center [83, 187] width 57 height 17
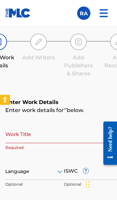
scroll to position [392, 0]
click at [69, 133] on input "Work Title" at bounding box center [63, 133] width 117 height 19
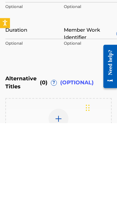
scroll to position [496, 0]
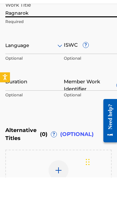
type input "Ragnarok"
click at [23, 78] on p "Optional" at bounding box center [18, 83] width 26 height 10
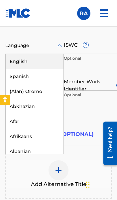
scroll to position [504, 0]
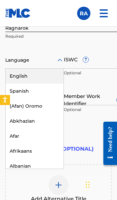
click at [34, 84] on div "English" at bounding box center [35, 76] width 58 height 15
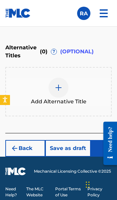
scroll to position [606, 0]
click at [107, 154] on button "Next" at bounding box center [111, 148] width 40 height 17
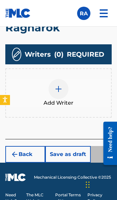
click at [56, 85] on img at bounding box center [59, 89] width 8 height 8
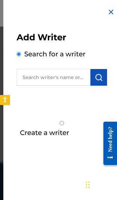
click at [59, 79] on input "text" at bounding box center [54, 77] width 74 height 17
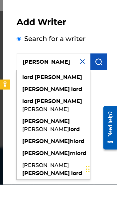
click at [58, 87] on div "lord robert" at bounding box center [54, 93] width 74 height 12
type input "lord robert"
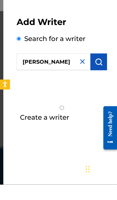
click at [100, 73] on img "submit" at bounding box center [99, 77] width 8 height 8
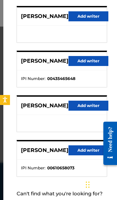
scroll to position [138, 0]
click at [89, 107] on button "Add writer" at bounding box center [89, 106] width 40 height 10
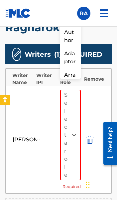
scroll to position [563, 0]
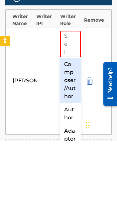
click at [73, 117] on div "Composer/Author" at bounding box center [70, 139] width 21 height 45
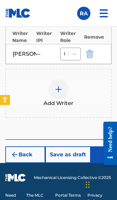
click at [107, 146] on button "Next" at bounding box center [111, 154] width 40 height 17
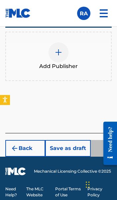
click at [28, 149] on button "Back" at bounding box center [25, 148] width 40 height 17
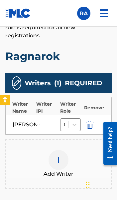
click at [60, 156] on img at bounding box center [59, 160] width 8 height 8
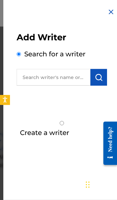
scroll to position [290, 0]
click at [110, 14] on img at bounding box center [111, 12] width 8 height 8
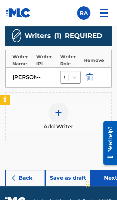
scroll to position [582, 0]
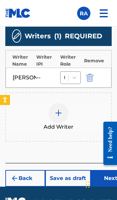
click at [104, 173] on button "Next" at bounding box center [111, 178] width 40 height 17
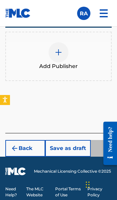
scroll to position [511, 0]
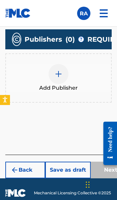
click at [59, 75] on img at bounding box center [59, 74] width 8 height 8
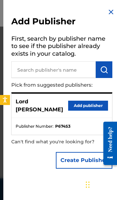
click at [98, 102] on button "Add publisher" at bounding box center [88, 106] width 40 height 10
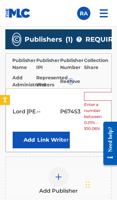
click at [100, 92] on input "text" at bounding box center [99, 96] width 30 height 9
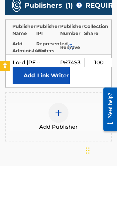
type input "100"
click at [51, 101] on button "Link Writer" at bounding box center [53, 109] width 33 height 17
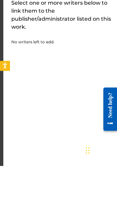
scroll to position [545, 0]
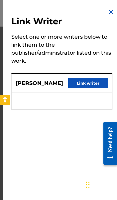
click at [93, 83] on button "Link writer" at bounding box center [88, 83] width 40 height 10
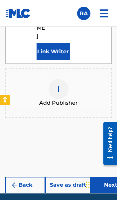
scroll to position [650, 0]
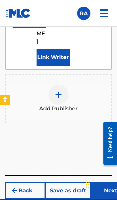
click at [100, 182] on button "Next" at bounding box center [111, 190] width 40 height 17
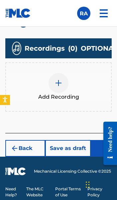
scroll to position [580, 0]
click at [103, 146] on button "Next" at bounding box center [111, 148] width 40 height 17
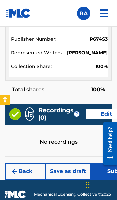
scroll to position [774, 0]
click at [106, 174] on button "Submit" at bounding box center [117, 171] width 53 height 17
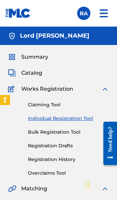
click at [81, 120] on link "Individual Registration Tool" at bounding box center [68, 118] width 81 height 7
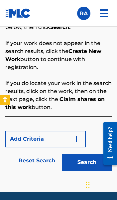
scroll to position [510, 0]
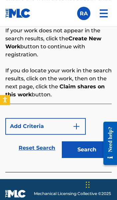
click at [91, 152] on button "Search" at bounding box center [87, 149] width 50 height 17
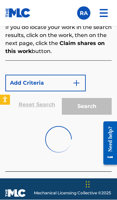
scroll to position [552, 0]
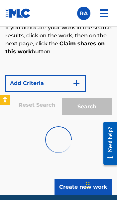
click at [86, 185] on button "Create new work" at bounding box center [83, 187] width 57 height 17
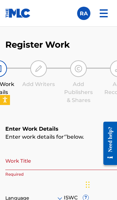
scroll to position [365, 0]
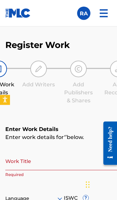
click at [55, 163] on input "Work Title" at bounding box center [63, 160] width 117 height 19
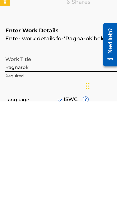
scroll to position [415, 0]
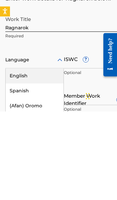
click at [36, 157] on div "English" at bounding box center [35, 164] width 58 height 15
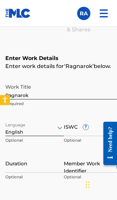
scroll to position [435, 0]
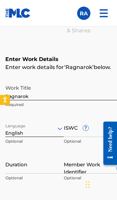
click at [64, 100] on input "Ragnarok" at bounding box center [63, 90] width 117 height 19
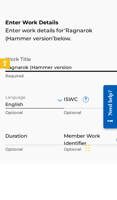
type input "Ragnarok (Hammer version)"
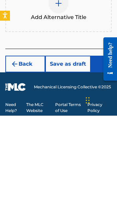
click at [106, 140] on button "Next" at bounding box center [111, 148] width 40 height 17
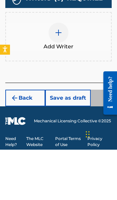
scroll to position [577, 0]
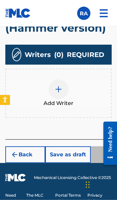
click at [57, 85] on img at bounding box center [59, 89] width 8 height 8
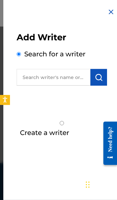
scroll to position [577, 0]
click at [68, 78] on input "text" at bounding box center [54, 77] width 74 height 17
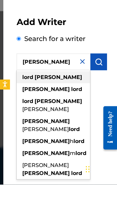
click at [58, 87] on div "lord robert" at bounding box center [54, 93] width 74 height 12
type input "lord robert"
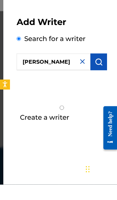
click at [101, 73] on img "submit" at bounding box center [99, 77] width 8 height 8
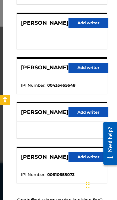
scroll to position [131, 0]
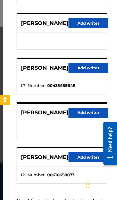
click at [89, 113] on button "Add writer" at bounding box center [89, 113] width 40 height 10
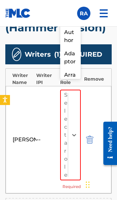
scroll to position [577, 0]
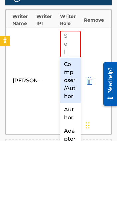
click at [72, 117] on div "Composer/Author" at bounding box center [70, 139] width 21 height 45
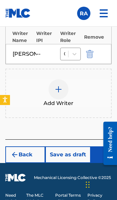
click at [108, 146] on button "Next" at bounding box center [111, 154] width 40 height 17
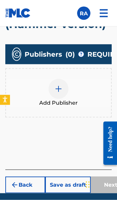
click at [62, 91] on img at bounding box center [59, 89] width 8 height 8
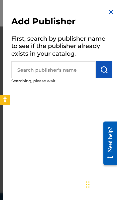
scroll to position [510, 0]
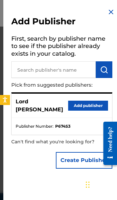
click at [95, 103] on button "Add publisher" at bounding box center [88, 106] width 40 height 10
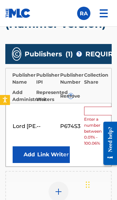
click at [98, 108] on input "text" at bounding box center [99, 111] width 30 height 9
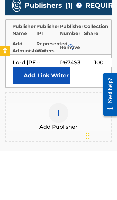
type input "100"
click at [55, 116] on button "Link Writer" at bounding box center [53, 124] width 33 height 17
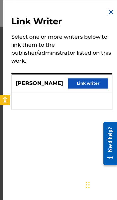
click at [98, 85] on button "Link writer" at bounding box center [88, 83] width 40 height 10
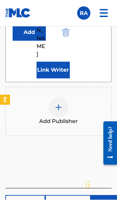
scroll to position [639, 0]
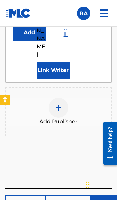
click at [105, 195] on button "Next" at bounding box center [111, 203] width 40 height 17
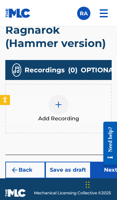
click at [105, 173] on button "Next" at bounding box center [111, 170] width 40 height 17
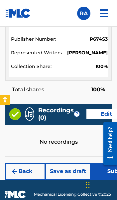
scroll to position [788, 0]
click at [106, 174] on button "Submit" at bounding box center [117, 171] width 53 height 17
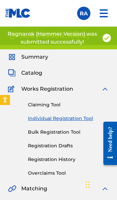
click at [77, 119] on link "Individual Registration Tool" at bounding box center [68, 118] width 81 height 7
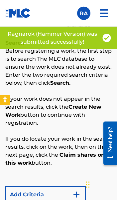
scroll to position [510, 0]
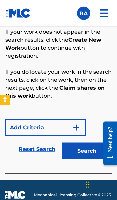
click at [96, 154] on button "Search" at bounding box center [87, 151] width 50 height 17
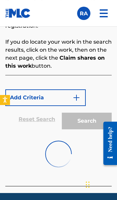
scroll to position [576, 0]
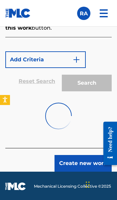
click at [97, 161] on button "Create new work" at bounding box center [83, 163] width 57 height 17
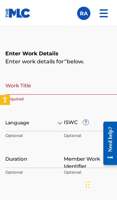
scroll to position [442, 0]
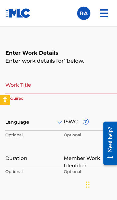
click at [61, 83] on input "Work Title" at bounding box center [63, 84] width 117 height 19
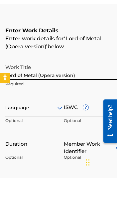
type input "Lord of Metal (Opera version)"
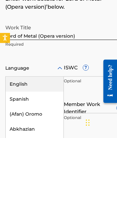
click at [31, 139] on div "English" at bounding box center [35, 146] width 58 height 15
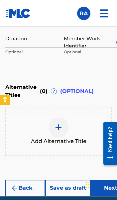
click at [109, 188] on button "Next" at bounding box center [111, 188] width 40 height 17
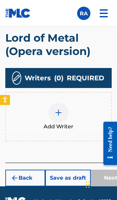
click at [60, 109] on img at bounding box center [59, 113] width 8 height 8
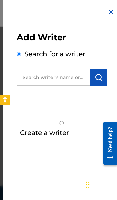
click at [68, 77] on input "text" at bounding box center [54, 77] width 74 height 17
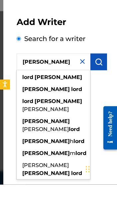
type input "Lord robert"
click at [109, 109] on div "Create a writer" at bounding box center [61, 125] width 101 height 42
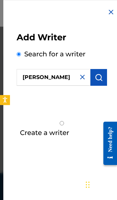
scroll to position [566, 0]
click at [99, 77] on img "submit" at bounding box center [99, 77] width 8 height 8
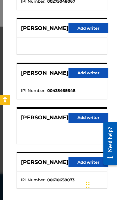
scroll to position [125, 0]
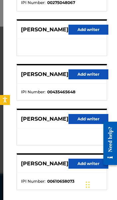
click at [85, 119] on button "Add writer" at bounding box center [89, 119] width 40 height 10
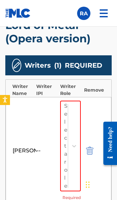
scroll to position [571, 0]
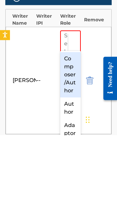
click at [72, 117] on div "Composer/Author" at bounding box center [70, 139] width 21 height 45
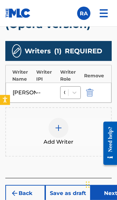
scroll to position [619, 0]
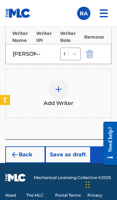
click at [105, 148] on button "Next" at bounding box center [111, 154] width 40 height 17
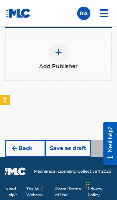
click at [60, 53] on img at bounding box center [59, 52] width 8 height 8
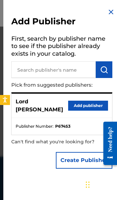
click at [92, 103] on button "Add publisher" at bounding box center [88, 106] width 40 height 10
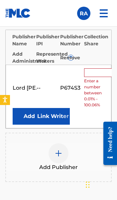
click at [96, 71] on input "text" at bounding box center [99, 72] width 30 height 9
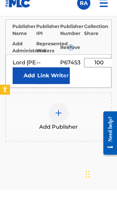
type input "100"
click at [34, 78] on button "Add" at bounding box center [29, 86] width 33 height 17
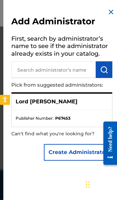
scroll to position [620, 0]
click at [89, 107] on div "Lord [PERSON_NAME]" at bounding box center [62, 102] width 101 height 16
click at [112, 10] on img at bounding box center [111, 12] width 8 height 8
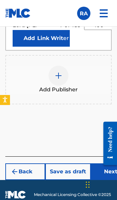
click at [105, 170] on button "Next" at bounding box center [111, 171] width 40 height 17
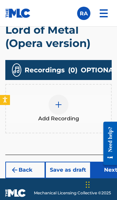
click at [112, 173] on button "Next" at bounding box center [111, 170] width 40 height 17
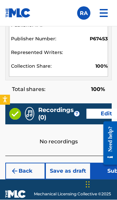
scroll to position [788, 0]
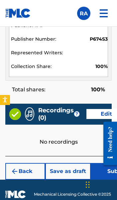
click at [107, 173] on button "Submit" at bounding box center [117, 171] width 53 height 17
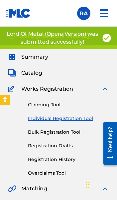
click at [69, 118] on link "Individual Registration Tool" at bounding box center [68, 118] width 81 height 7
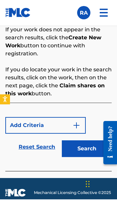
scroll to position [510, 0]
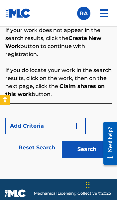
click at [92, 152] on button "Search" at bounding box center [87, 149] width 50 height 17
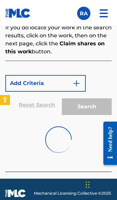
scroll to position [552, 0]
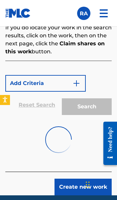
click at [93, 189] on button "Create new work" at bounding box center [83, 187] width 57 height 17
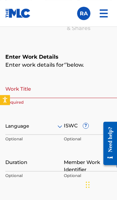
click at [61, 86] on input "Work Title" at bounding box center [63, 88] width 117 height 19
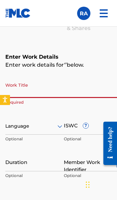
scroll to position [438, 0]
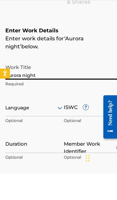
type input "Aurora night"
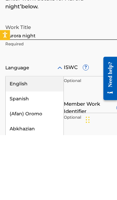
click at [34, 141] on div "English" at bounding box center [35, 148] width 58 height 15
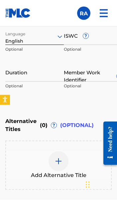
scroll to position [536, 0]
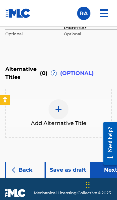
click at [106, 172] on button "Next" at bounding box center [111, 170] width 40 height 17
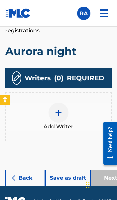
click at [58, 109] on img at bounding box center [59, 113] width 8 height 8
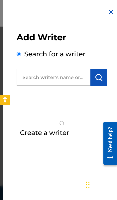
click at [72, 76] on input "text" at bounding box center [54, 77] width 74 height 17
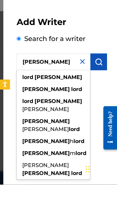
type input "Lord robert"
click at [103, 73] on img "submit" at bounding box center [99, 77] width 8 height 8
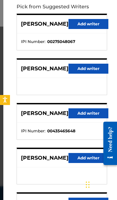
scroll to position [86, 0]
click at [88, 160] on button "Add writer" at bounding box center [89, 158] width 40 height 10
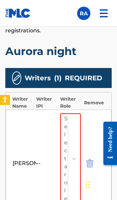
scroll to position [540, 0]
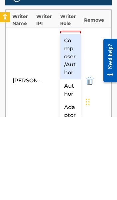
click at [73, 117] on div "Composer/Author" at bounding box center [70, 139] width 21 height 45
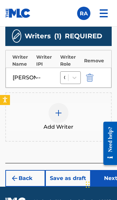
click at [106, 170] on button "Next" at bounding box center [111, 178] width 40 height 17
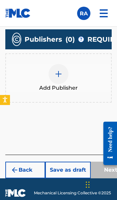
click at [61, 76] on img at bounding box center [59, 74] width 8 height 8
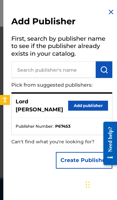
click at [90, 102] on button "Add publisher" at bounding box center [88, 106] width 40 height 10
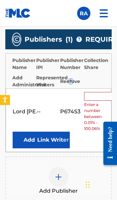
click at [98, 99] on input "text" at bounding box center [99, 96] width 30 height 9
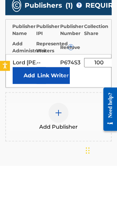
type input "100"
click at [50, 101] on button "Link Writer" at bounding box center [53, 109] width 33 height 17
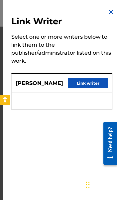
click at [92, 83] on button "Link writer" at bounding box center [88, 83] width 40 height 10
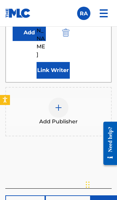
click at [105, 195] on button "Next" at bounding box center [111, 203] width 40 height 17
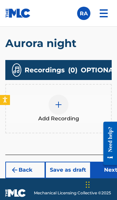
click at [106, 172] on button "Next" at bounding box center [111, 170] width 40 height 17
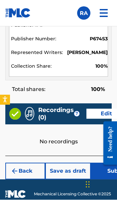
scroll to position [774, 0]
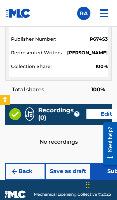
click at [105, 170] on button "Submit" at bounding box center [117, 171] width 53 height 17
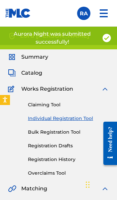
click at [75, 119] on link "Individual Registration Tool" at bounding box center [68, 118] width 81 height 7
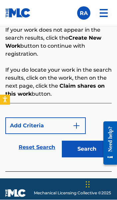
scroll to position [510, 0]
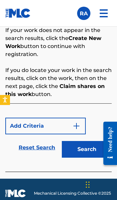
click at [96, 149] on button "Search" at bounding box center [87, 149] width 50 height 17
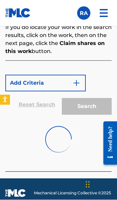
scroll to position [552, 0]
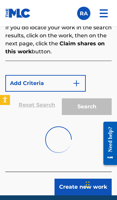
click at [89, 186] on button "Create new work" at bounding box center [83, 187] width 57 height 17
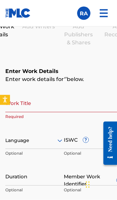
scroll to position [420, 0]
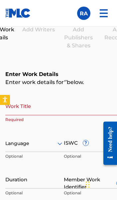
click at [55, 103] on input "Work Title" at bounding box center [63, 105] width 117 height 19
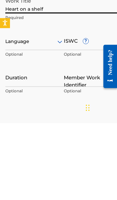
scroll to position [463, 0]
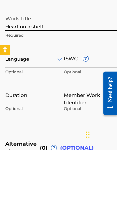
type input "Heart on a shelf"
click at [18, 119] on p "Optional" at bounding box center [18, 124] width 26 height 10
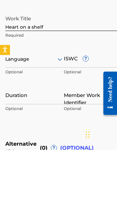
scroll to position [513, 0]
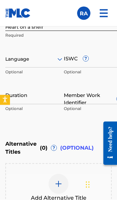
click at [25, 62] on div at bounding box center [34, 59] width 59 height 8
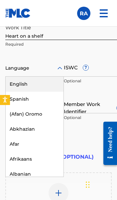
click at [30, 85] on div "English" at bounding box center [35, 84] width 58 height 15
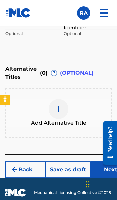
scroll to position [587, 0]
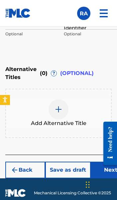
click at [109, 171] on button "Next" at bounding box center [111, 170] width 40 height 17
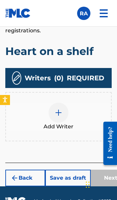
click at [56, 109] on img at bounding box center [59, 113] width 8 height 8
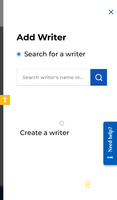
click at [58, 76] on input "text" at bounding box center [54, 77] width 74 height 17
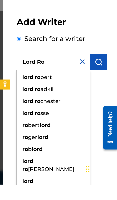
click at [57, 69] on input "Lord Ro" at bounding box center [54, 77] width 74 height 17
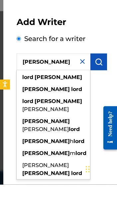
type input "Lord robert"
click at [98, 73] on img "submit" at bounding box center [99, 77] width 8 height 8
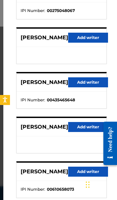
scroll to position [117, 0]
click at [84, 128] on button "Add writer" at bounding box center [88, 127] width 40 height 10
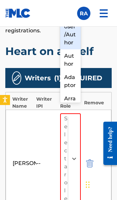
scroll to position [540, 0]
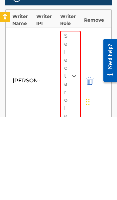
click at [76, 156] on icon at bounding box center [74, 159] width 7 height 7
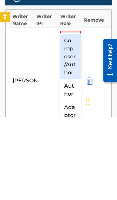
click at [70, 117] on div "Composer/Author" at bounding box center [70, 139] width 21 height 45
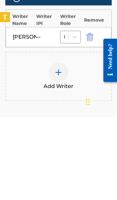
scroll to position [582, 0]
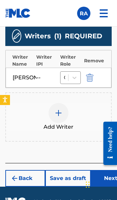
click at [107, 171] on button "Next" at bounding box center [111, 178] width 40 height 17
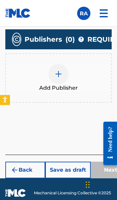
click at [55, 71] on img at bounding box center [59, 74] width 8 height 8
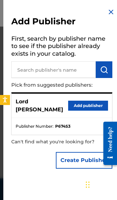
click at [90, 106] on button "Add publisher" at bounding box center [88, 106] width 40 height 10
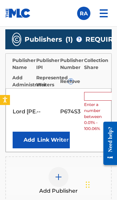
click at [97, 98] on input "text" at bounding box center [99, 96] width 30 height 9
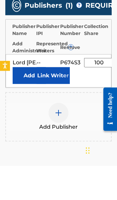
type input "100"
click at [43, 101] on button "Link Writer" at bounding box center [53, 109] width 33 height 17
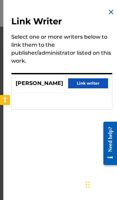
click at [90, 82] on button "Link writer" at bounding box center [88, 83] width 40 height 10
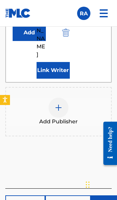
click at [107, 195] on button "Next" at bounding box center [111, 203] width 40 height 17
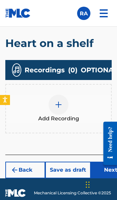
click at [107, 177] on button "Next" at bounding box center [111, 170] width 40 height 17
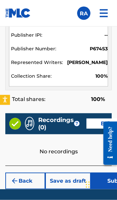
scroll to position [765, 0]
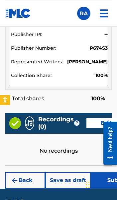
click at [105, 181] on button "Submit" at bounding box center [117, 180] width 53 height 17
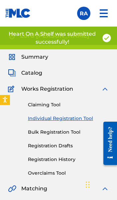
click at [85, 121] on link "Individual Registration Tool" at bounding box center [68, 118] width 81 height 7
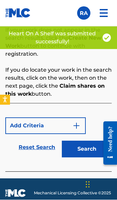
scroll to position [510, 0]
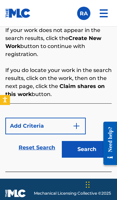
click at [93, 149] on button "Search" at bounding box center [87, 149] width 50 height 17
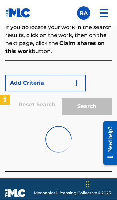
scroll to position [552, 0]
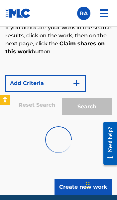
click at [93, 186] on button "Create new work" at bounding box center [83, 187] width 57 height 17
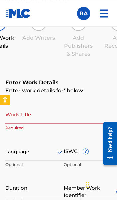
scroll to position [413, 0]
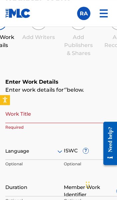
click at [79, 118] on input "Work Title" at bounding box center [63, 113] width 117 height 19
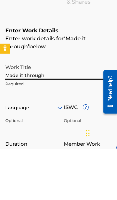
type input "Made it through"
click at [19, 149] on div "Language Optional" at bounding box center [34, 164] width 59 height 30
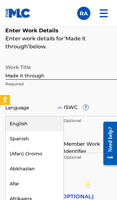
scroll to position [464, 0]
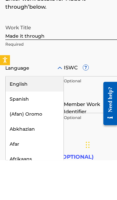
click at [29, 116] on div "English" at bounding box center [35, 123] width 58 height 15
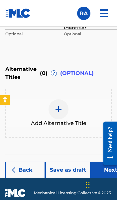
scroll to position [587, 0]
click at [109, 168] on button "Next" at bounding box center [111, 170] width 40 height 17
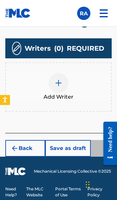
scroll to position [540, 0]
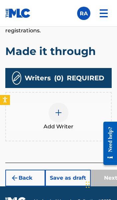
click at [59, 109] on img at bounding box center [59, 113] width 8 height 8
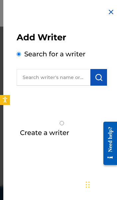
click at [72, 79] on input "text" at bounding box center [54, 77] width 74 height 17
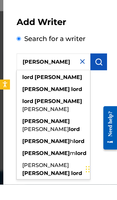
type input "Lord robert"
click at [102, 73] on img "submit" at bounding box center [99, 77] width 8 height 8
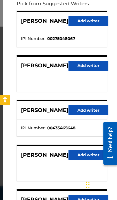
scroll to position [88, 0]
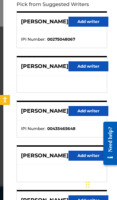
click at [84, 157] on button "Add writer" at bounding box center [89, 156] width 40 height 10
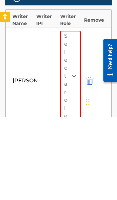
scroll to position [623, 0]
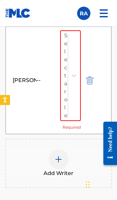
click at [81, 102] on div "LORD ROBERT -- Select a role Required" at bounding box center [59, 80] width 106 height 107
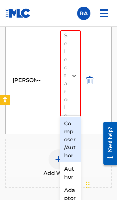
scroll to position [623, 0]
click at [70, 126] on div "Composer/Author" at bounding box center [70, 139] width 21 height 45
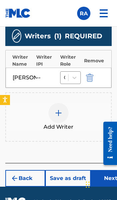
click at [106, 170] on button "Next" at bounding box center [111, 178] width 40 height 17
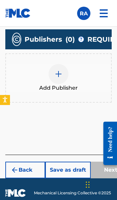
click at [62, 75] on img at bounding box center [59, 74] width 8 height 8
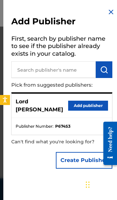
click at [90, 106] on button "Add publisher" at bounding box center [88, 106] width 40 height 10
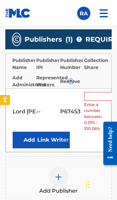
click at [97, 97] on input "text" at bounding box center [99, 96] width 30 height 9
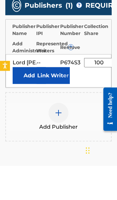
type input "100"
click at [45, 101] on button "Link Writer" at bounding box center [53, 109] width 33 height 17
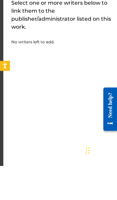
scroll to position [545, 0]
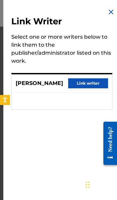
click at [98, 87] on button "Link writer" at bounding box center [88, 83] width 40 height 10
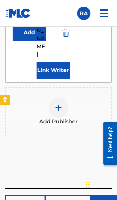
click at [107, 195] on button "Next" at bounding box center [111, 203] width 40 height 17
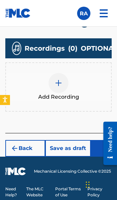
scroll to position [556, 0]
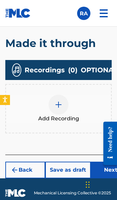
click at [105, 175] on button "Next" at bounding box center [111, 170] width 40 height 17
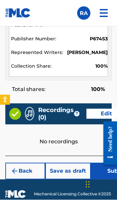
scroll to position [774, 0]
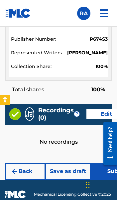
click at [107, 171] on button "Submit" at bounding box center [117, 171] width 53 height 17
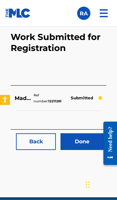
scroll to position [420, 0]
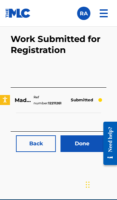
click at [82, 145] on link "Done" at bounding box center [82, 143] width 43 height 17
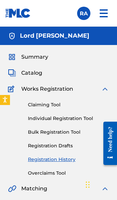
click at [84, 119] on link "Individual Registration Tool" at bounding box center [68, 118] width 81 height 7
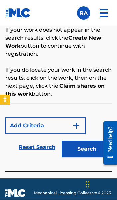
scroll to position [510, 0]
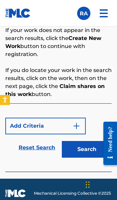
click at [95, 150] on button "Search" at bounding box center [87, 149] width 50 height 17
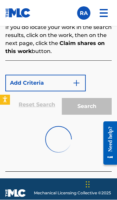
scroll to position [552, 0]
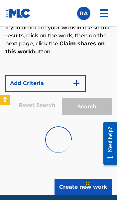
click at [90, 186] on button "Create new work" at bounding box center [83, 187] width 57 height 17
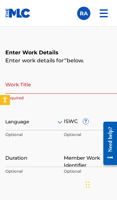
scroll to position [439, 0]
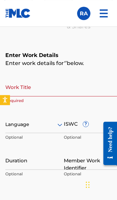
click at [58, 85] on input "Work Title" at bounding box center [63, 86] width 117 height 19
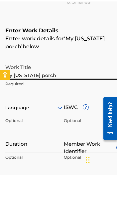
type input "My Alaska porch"
click at [101, 91] on div "Work Title My Alaska porch Required Language Optional ISWC ? Optional Duration …" at bounding box center [58, 136] width 107 height 103
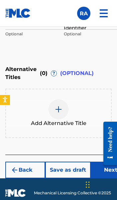
click at [105, 167] on button "Next" at bounding box center [111, 170] width 40 height 17
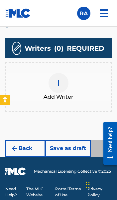
scroll to position [540, 0]
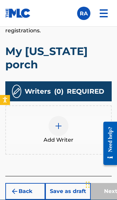
click at [60, 122] on img at bounding box center [59, 126] width 8 height 8
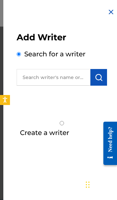
click at [76, 76] on input "text" at bounding box center [54, 77] width 74 height 17
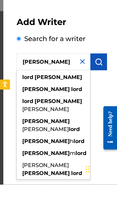
type input "Lord robert"
click at [102, 73] on img "submit" at bounding box center [99, 77] width 8 height 8
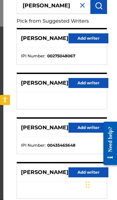
scroll to position [72, 0]
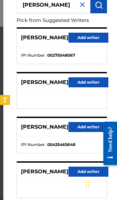
click at [89, 170] on button "Add writer" at bounding box center [89, 172] width 40 height 10
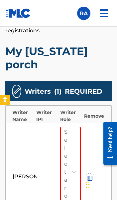
scroll to position [540, 0]
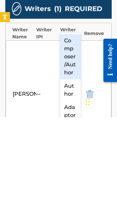
click at [72, 117] on div "Composer/Author" at bounding box center [70, 139] width 21 height 45
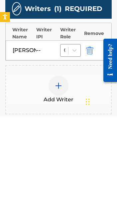
scroll to position [582, 0]
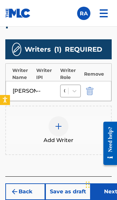
click at [108, 183] on button "Next" at bounding box center [111, 191] width 40 height 17
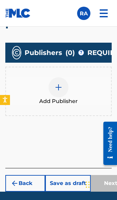
click at [56, 83] on img at bounding box center [59, 87] width 8 height 8
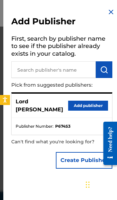
click at [96, 104] on button "Add publisher" at bounding box center [88, 106] width 40 height 10
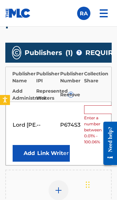
click at [94, 105] on input "text" at bounding box center [99, 109] width 30 height 9
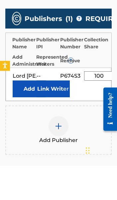
type input "100"
click at [51, 115] on button "Link Writer" at bounding box center [53, 123] width 33 height 17
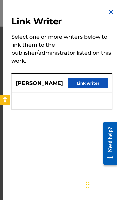
click at [92, 86] on button "Link writer" at bounding box center [88, 83] width 40 height 10
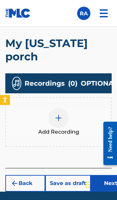
click at [110, 175] on button "Next" at bounding box center [111, 183] width 40 height 17
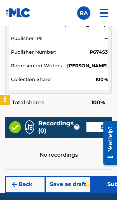
scroll to position [774, 0]
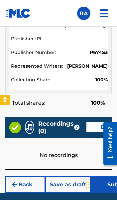
click at [107, 176] on button "Submit" at bounding box center [117, 184] width 53 height 17
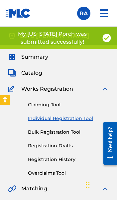
click at [76, 121] on link "Individual Registration Tool" at bounding box center [68, 118] width 81 height 7
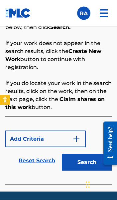
click at [93, 163] on button "Search" at bounding box center [87, 162] width 50 height 17
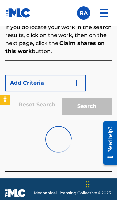
scroll to position [552, 0]
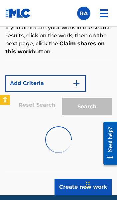
click at [87, 188] on button "Create new work" at bounding box center [83, 187] width 57 height 17
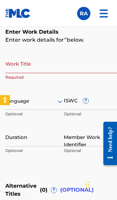
click at [65, 67] on input "Work Title" at bounding box center [63, 63] width 117 height 19
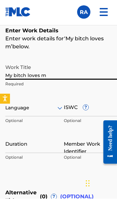
type input "My bitch loves me"
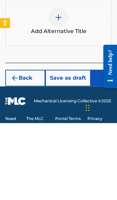
click at [106, 147] on button "Next" at bounding box center [111, 155] width 40 height 17
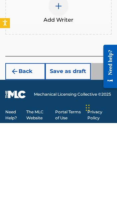
scroll to position [563, 0]
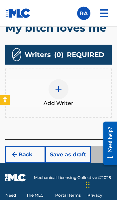
click at [61, 85] on img at bounding box center [59, 89] width 8 height 8
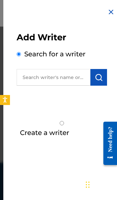
click at [69, 74] on input "text" at bounding box center [54, 77] width 74 height 17
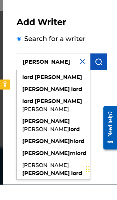
type input "Lord Robert"
click at [101, 73] on img "submit" at bounding box center [99, 77] width 8 height 8
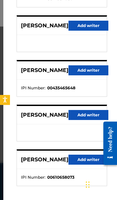
scroll to position [129, 0]
click at [82, 115] on button "Add writer" at bounding box center [89, 115] width 40 height 10
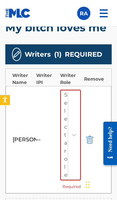
scroll to position [563, 0]
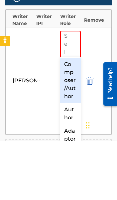
click at [76, 117] on div "Composer/Author" at bounding box center [70, 139] width 21 height 45
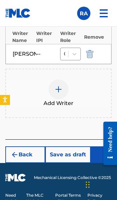
click at [105, 151] on button "Next" at bounding box center [111, 154] width 40 height 17
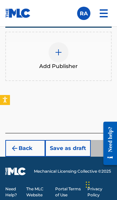
scroll to position [535, 0]
click at [61, 50] on img at bounding box center [59, 52] width 8 height 8
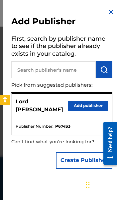
click at [84, 102] on button "Add publisher" at bounding box center [88, 106] width 40 height 10
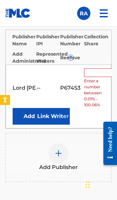
click at [97, 72] on input "text" at bounding box center [99, 72] width 30 height 9
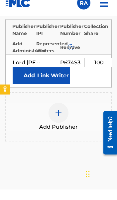
type input "100"
click at [56, 78] on button "Link Writer" at bounding box center [53, 86] width 33 height 17
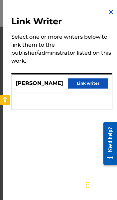
click at [93, 86] on button "Link writer" at bounding box center [88, 83] width 40 height 10
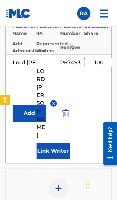
scroll to position [545, 0]
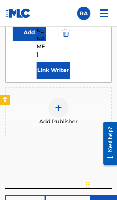
click at [106, 195] on button "Next" at bounding box center [111, 203] width 40 height 17
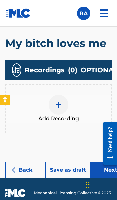
click at [105, 170] on button "Next" at bounding box center [111, 170] width 40 height 17
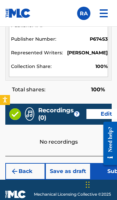
scroll to position [774, 0]
click at [106, 173] on button "Submit" at bounding box center [117, 171] width 53 height 17
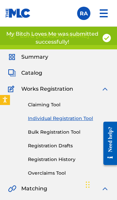
click at [79, 121] on link "Individual Registration Tool" at bounding box center [68, 118] width 81 height 7
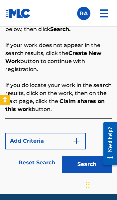
scroll to position [510, 0]
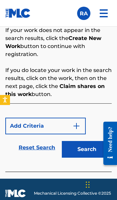
click at [92, 148] on button "Search" at bounding box center [87, 149] width 50 height 17
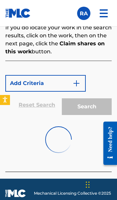
scroll to position [552, 0]
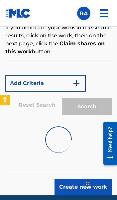
click at [89, 186] on button "Create new work" at bounding box center [83, 187] width 57 height 17
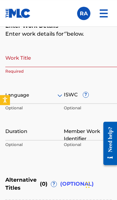
click at [55, 60] on input "Work Title" at bounding box center [63, 57] width 117 height 19
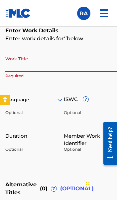
scroll to position [464, 0]
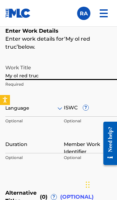
type input "My ol red truck"
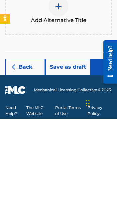
click at [105, 140] on button "Next" at bounding box center [111, 148] width 40 height 17
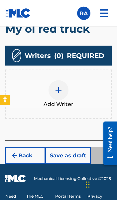
click at [58, 89] on div at bounding box center [59, 90] width 20 height 20
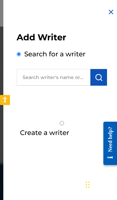
click at [73, 78] on input "text" at bounding box center [54, 77] width 74 height 17
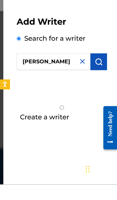
type input "Lord Robert allen"
click at [99, 73] on img "submit" at bounding box center [99, 77] width 8 height 8
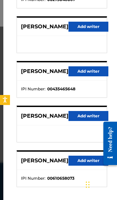
scroll to position [128, 0]
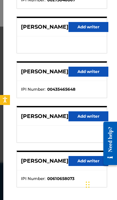
click at [91, 116] on button "Add writer" at bounding box center [89, 116] width 40 height 10
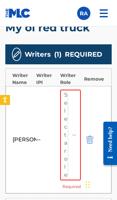
scroll to position [563, 0]
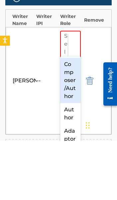
click at [72, 117] on div "Composer/Author" at bounding box center [70, 139] width 21 height 45
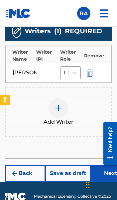
scroll to position [606, 0]
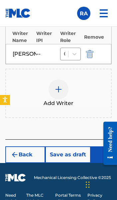
click at [107, 148] on button "Next" at bounding box center [111, 154] width 40 height 17
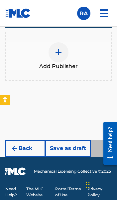
scroll to position [535, 0]
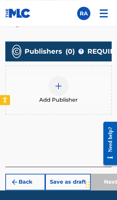
click at [61, 86] on img at bounding box center [59, 86] width 8 height 8
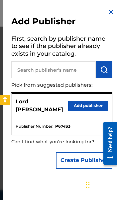
click at [88, 102] on button "Add publisher" at bounding box center [88, 106] width 40 height 10
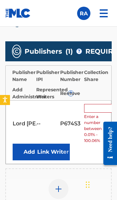
click at [96, 110] on input "text" at bounding box center [99, 108] width 30 height 9
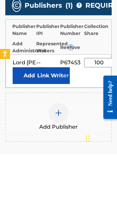
type input "100"
click at [56, 113] on button "Link Writer" at bounding box center [53, 121] width 33 height 17
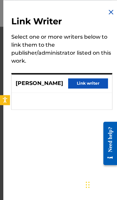
click at [95, 84] on button "Link writer" at bounding box center [88, 83] width 40 height 10
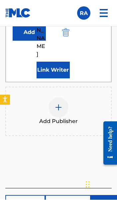
scroll to position [556, 0]
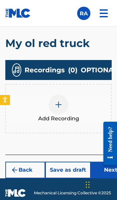
click at [104, 175] on button "Next" at bounding box center [111, 170] width 40 height 17
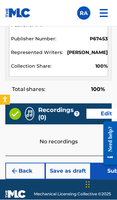
scroll to position [774, 0]
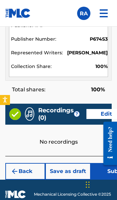
click at [106, 172] on button "Submit" at bounding box center [117, 171] width 53 height 17
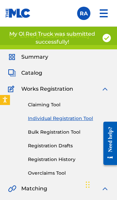
click at [79, 116] on link "Individual Registration Tool" at bounding box center [68, 118] width 81 height 7
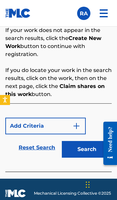
click at [92, 152] on button "Search" at bounding box center [87, 149] width 50 height 17
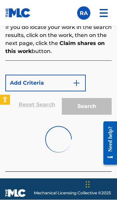
scroll to position [552, 0]
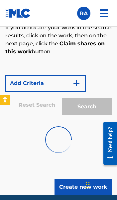
click at [90, 186] on button "Create new work" at bounding box center [83, 187] width 57 height 17
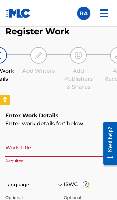
scroll to position [379, 0]
click at [58, 148] on input "Work Title" at bounding box center [63, 147] width 117 height 19
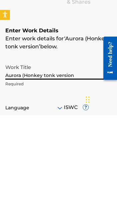
type input "Aurora (Honkey tonk version)"
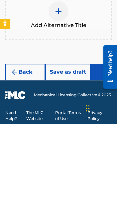
scroll to position [611, 0]
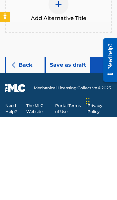
click at [108, 140] on button "Next" at bounding box center [111, 148] width 40 height 17
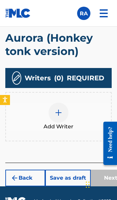
click at [57, 109] on img at bounding box center [59, 113] width 8 height 8
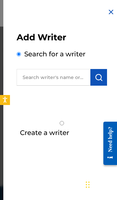
click at [60, 80] on input "text" at bounding box center [54, 77] width 74 height 17
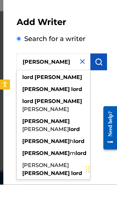
type input "Lord robert"
click at [101, 73] on img "submit" at bounding box center [99, 77] width 8 height 8
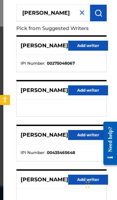
scroll to position [65, 0]
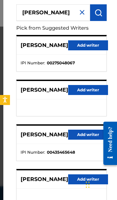
click at [85, 179] on button "Add writer" at bounding box center [88, 179] width 40 height 10
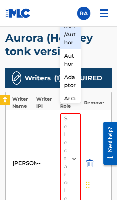
scroll to position [553, 0]
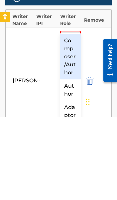
click at [71, 117] on div "Composer/Author" at bounding box center [70, 139] width 21 height 45
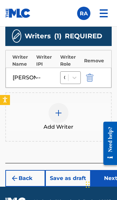
click at [107, 171] on button "Next" at bounding box center [111, 178] width 40 height 17
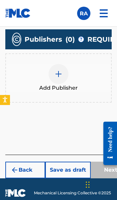
click at [61, 76] on img at bounding box center [59, 74] width 8 height 8
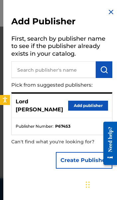
click at [94, 104] on button "Add publisher" at bounding box center [88, 106] width 40 height 10
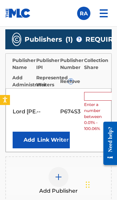
click at [96, 99] on input "text" at bounding box center [99, 96] width 30 height 9
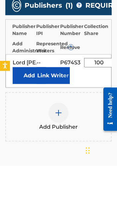
type input "100"
click at [54, 101] on button "Link Writer" at bounding box center [53, 109] width 33 height 17
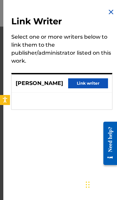
click at [94, 87] on button "Link writer" at bounding box center [88, 83] width 40 height 10
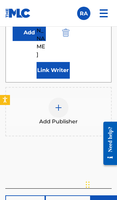
click at [107, 195] on button "Next" at bounding box center [111, 203] width 40 height 17
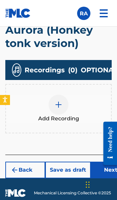
click at [104, 172] on button "Next" at bounding box center [111, 170] width 40 height 17
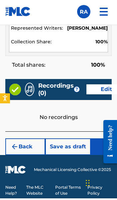
scroll to position [811, 0]
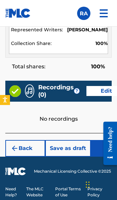
click at [109, 148] on button "Submit" at bounding box center [117, 148] width 53 height 17
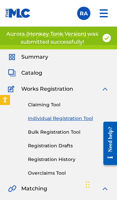
click at [71, 119] on link "Individual Registration Tool" at bounding box center [68, 118] width 81 height 7
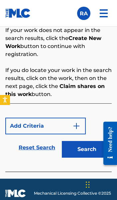
click at [96, 148] on button "Search" at bounding box center [87, 149] width 50 height 17
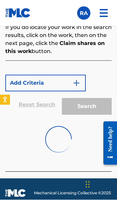
scroll to position [552, 0]
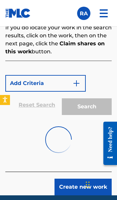
click at [87, 187] on button "Create new work" at bounding box center [83, 187] width 57 height 17
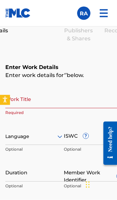
scroll to position [428, 0]
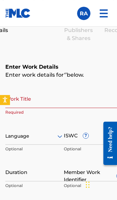
click at [69, 97] on input "Work Title" at bounding box center [63, 98] width 117 height 19
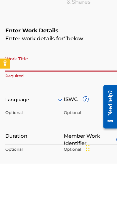
scroll to position [464, 0]
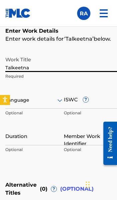
type input "Talkeetna"
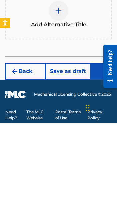
scroll to position [611, 0]
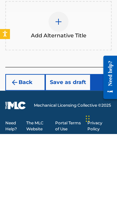
click at [112, 140] on button "Next" at bounding box center [111, 148] width 40 height 17
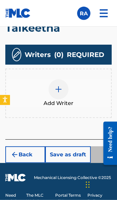
click at [59, 85] on img at bounding box center [59, 89] width 8 height 8
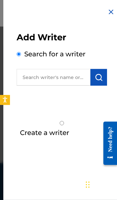
scroll to position [564, 0]
click at [63, 80] on input "text" at bounding box center [54, 77] width 74 height 17
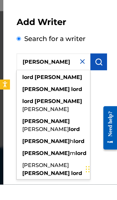
type input "Lord Robert"
click at [102, 73] on img "submit" at bounding box center [99, 77] width 8 height 8
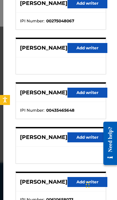
scroll to position [107, 1]
click at [85, 136] on button "Add writer" at bounding box center [88, 137] width 40 height 10
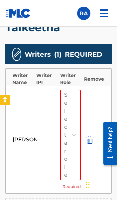
scroll to position [563, 0]
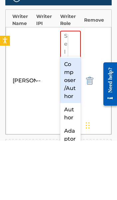
click at [74, 117] on div "Composer/Author" at bounding box center [70, 139] width 21 height 45
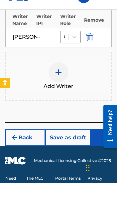
scroll to position [606, 0]
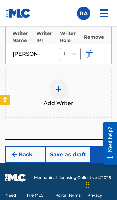
click at [108, 151] on button "Next" at bounding box center [111, 154] width 40 height 17
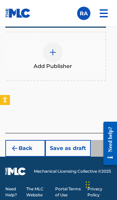
scroll to position [0, 8]
click at [54, 57] on div at bounding box center [50, 52] width 20 height 20
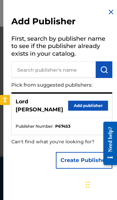
click at [91, 106] on button "Add publisher" at bounding box center [88, 106] width 40 height 10
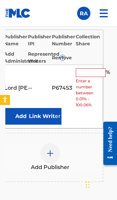
click at [87, 72] on input "text" at bounding box center [91, 72] width 30 height 9
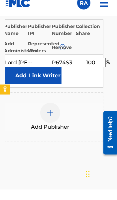
type input "100"
click at [42, 78] on button "Link Writer" at bounding box center [44, 86] width 33 height 17
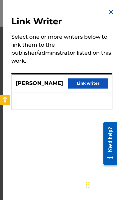
click at [95, 82] on button "Link writer" at bounding box center [88, 83] width 40 height 10
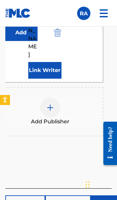
click at [108, 195] on button "Next" at bounding box center [111, 203] width 40 height 17
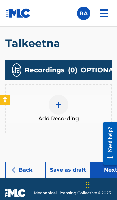
click at [106, 170] on button "Next" at bounding box center [111, 170] width 40 height 17
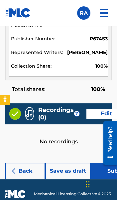
scroll to position [774, 0]
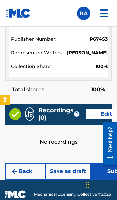
click at [104, 170] on button "Submit" at bounding box center [117, 171] width 53 height 17
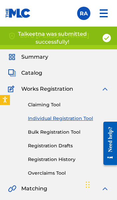
click at [82, 118] on link "Individual Registration Tool" at bounding box center [68, 118] width 81 height 7
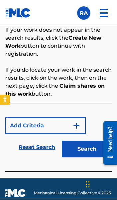
scroll to position [510, 0]
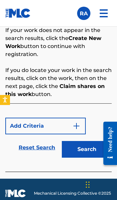
click at [96, 150] on button "Search" at bounding box center [87, 149] width 50 height 17
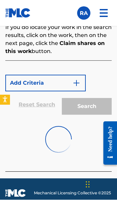
scroll to position [552, 0]
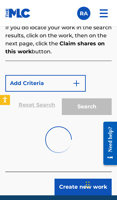
click at [92, 187] on button "Create new work" at bounding box center [83, 187] width 57 height 17
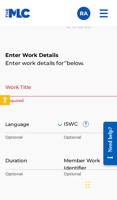
scroll to position [439, 0]
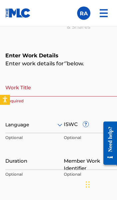
click at [41, 87] on input "Work Title" at bounding box center [63, 87] width 117 height 19
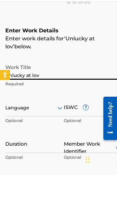
type input "Unlucky at love"
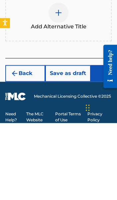
scroll to position [611, 0]
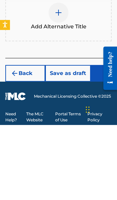
click at [108, 140] on button "Next" at bounding box center [111, 148] width 40 height 17
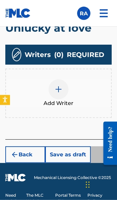
click at [61, 85] on img at bounding box center [59, 89] width 8 height 8
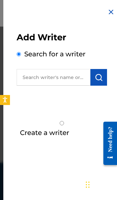
click at [61, 81] on input "text" at bounding box center [54, 77] width 74 height 17
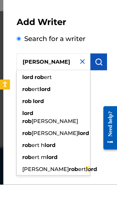
click at [71, 87] on div "lord rob ert" at bounding box center [54, 93] width 74 height 12
type input "lord robert"
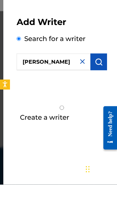
click at [102, 73] on img "submit" at bounding box center [99, 77] width 8 height 8
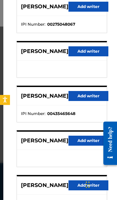
scroll to position [103, 0]
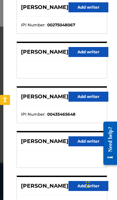
click at [87, 142] on button "Add writer" at bounding box center [89, 141] width 40 height 10
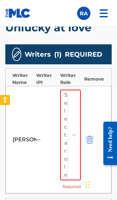
scroll to position [563, 0]
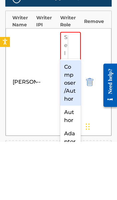
click at [72, 118] on div "Composer/Author" at bounding box center [70, 140] width 21 height 45
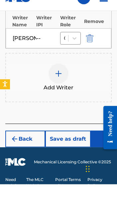
scroll to position [606, 0]
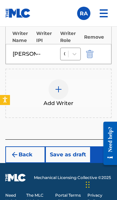
click at [109, 146] on button "Next" at bounding box center [111, 154] width 40 height 17
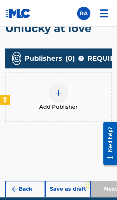
scroll to position [494, 0]
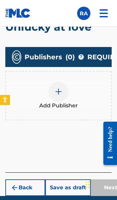
click at [60, 94] on img at bounding box center [59, 92] width 8 height 8
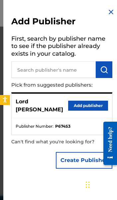
click at [88, 102] on button "Add publisher" at bounding box center [88, 106] width 40 height 10
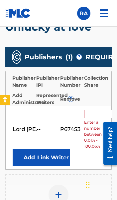
click at [101, 114] on input "text" at bounding box center [99, 114] width 30 height 9
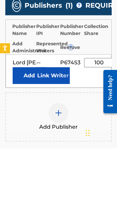
type input "100"
click at [55, 119] on button "Link Writer" at bounding box center [53, 127] width 33 height 17
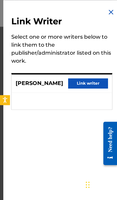
click at [97, 85] on button "Link writer" at bounding box center [88, 83] width 40 height 10
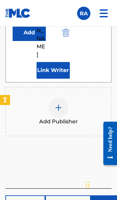
click at [107, 195] on button "Next" at bounding box center [111, 203] width 40 height 17
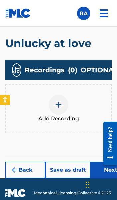
click at [108, 174] on button "Next" at bounding box center [111, 170] width 40 height 17
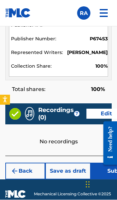
scroll to position [774, 0]
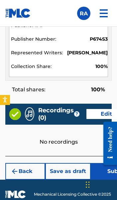
click at [108, 173] on button "Submit" at bounding box center [117, 171] width 53 height 17
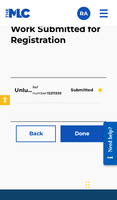
scroll to position [430, 0]
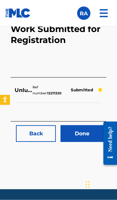
click at [89, 130] on link "Done" at bounding box center [82, 133] width 43 height 17
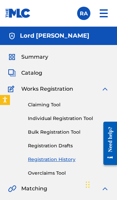
click at [84, 117] on link "Individual Registration Tool" at bounding box center [68, 118] width 81 height 7
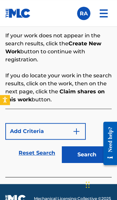
scroll to position [504, 0]
click at [89, 155] on button "Search" at bounding box center [87, 154] width 50 height 17
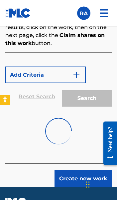
click at [94, 180] on button "Create new work" at bounding box center [83, 178] width 57 height 17
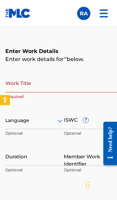
click at [73, 81] on input "Work Title" at bounding box center [63, 82] width 117 height 19
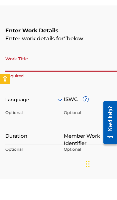
scroll to position [464, 0]
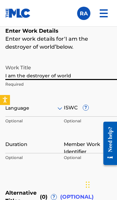
type input "I am the destroyer of worlds"
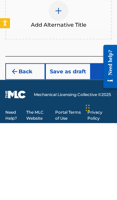
scroll to position [611, 0]
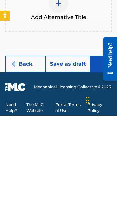
click at [109, 140] on button "Next" at bounding box center [111, 148] width 40 height 17
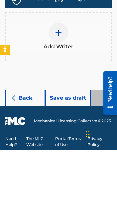
scroll to position [577, 0]
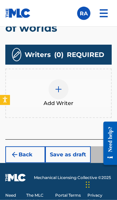
click at [60, 85] on img at bounding box center [59, 89] width 8 height 8
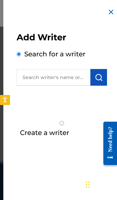
click at [76, 77] on input "text" at bounding box center [54, 77] width 74 height 17
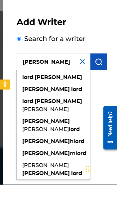
type input "Lord robert"
click at [102, 73] on img "submit" at bounding box center [99, 77] width 8 height 8
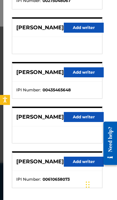
scroll to position [126, 5]
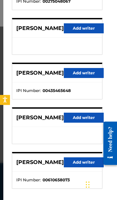
click at [84, 117] on button "Add writer" at bounding box center [84, 118] width 40 height 10
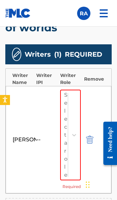
scroll to position [577, 0]
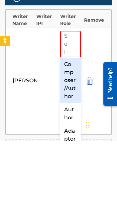
click at [74, 117] on div "Composer/Author" at bounding box center [70, 139] width 21 height 45
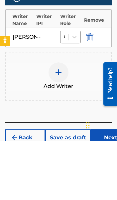
scroll to position [619, 0]
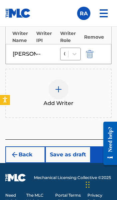
click at [61, 85] on img at bounding box center [59, 89] width 8 height 8
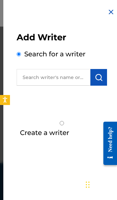
click at [110, 14] on img at bounding box center [111, 12] width 8 height 8
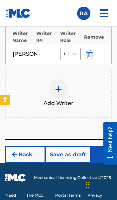
click at [105, 147] on button "Next" at bounding box center [111, 154] width 40 height 17
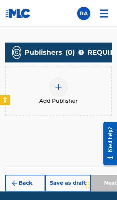
scroll to position [512, 0]
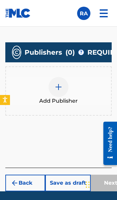
click at [61, 86] on img at bounding box center [59, 87] width 8 height 8
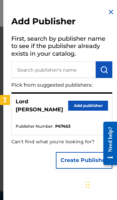
click at [87, 104] on button "Add publisher" at bounding box center [88, 106] width 40 height 10
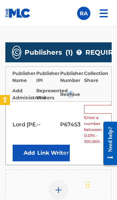
click at [97, 110] on input "text" at bounding box center [99, 109] width 30 height 9
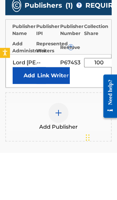
type input "100"
click at [59, 114] on button "Link Writer" at bounding box center [53, 122] width 33 height 17
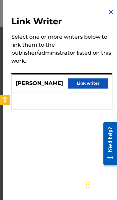
click at [96, 84] on button "Link writer" at bounding box center [88, 83] width 40 height 10
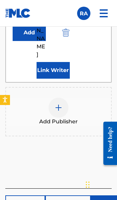
click at [104, 195] on button "Next" at bounding box center [111, 203] width 40 height 17
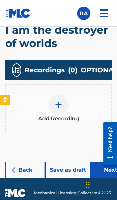
click at [107, 168] on button "Next" at bounding box center [111, 170] width 40 height 17
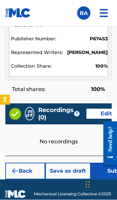
scroll to position [788, 0]
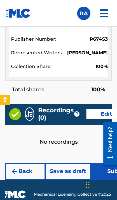
click at [104, 170] on button "Submit" at bounding box center [117, 171] width 53 height 17
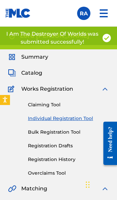
click at [82, 116] on link "Individual Registration Tool" at bounding box center [68, 118] width 81 height 7
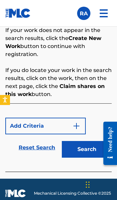
click at [96, 147] on button "Search" at bounding box center [87, 149] width 50 height 17
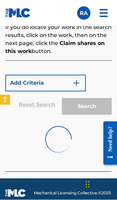
scroll to position [552, 0]
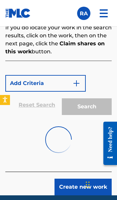
click at [98, 185] on button "Create new work" at bounding box center [83, 187] width 57 height 17
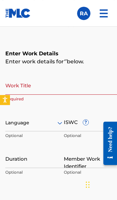
click at [66, 85] on input "Work Title" at bounding box center [63, 85] width 117 height 19
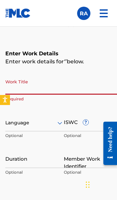
scroll to position [441, 0]
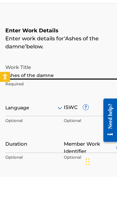
type input "Ashes of the damned"
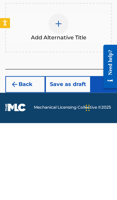
click at [108, 153] on button "Next" at bounding box center [111, 161] width 40 height 17
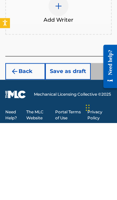
scroll to position [577, 0]
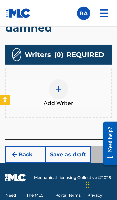
click at [58, 85] on img at bounding box center [59, 89] width 8 height 8
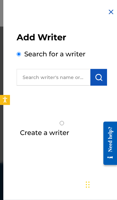
scroll to position [577, 0]
click at [70, 78] on input "text" at bounding box center [54, 77] width 74 height 17
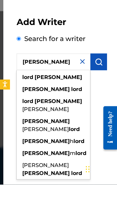
type input "Lord robert"
click at [100, 73] on img "submit" at bounding box center [99, 77] width 8 height 8
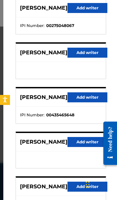
scroll to position [102, 0]
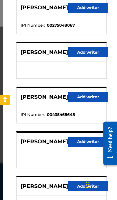
click at [83, 143] on button "Add writer" at bounding box center [88, 142] width 40 height 10
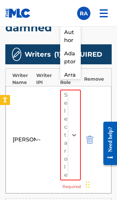
scroll to position [577, 0]
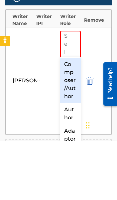
click at [76, 117] on div "Composer/Author" at bounding box center [70, 139] width 21 height 45
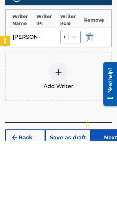
scroll to position [619, 0]
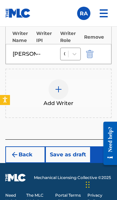
click at [106, 147] on button "Next" at bounding box center [111, 154] width 40 height 17
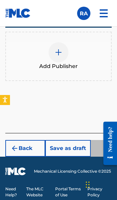
click at [59, 54] on img at bounding box center [59, 52] width 8 height 8
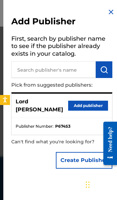
click at [86, 101] on button "Add publisher" at bounding box center [88, 106] width 40 height 10
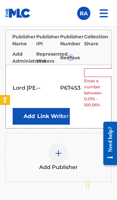
click at [100, 73] on input "text" at bounding box center [99, 72] width 30 height 9
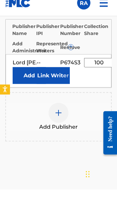
type input "100"
click at [52, 78] on button "Link Writer" at bounding box center [53, 86] width 33 height 17
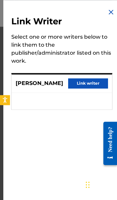
click at [96, 82] on button "Link writer" at bounding box center [88, 83] width 40 height 10
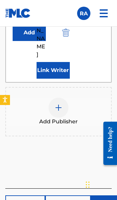
click at [104, 195] on button "Next" at bounding box center [111, 203] width 40 height 17
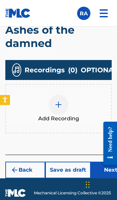
click at [104, 170] on button "Next" at bounding box center [111, 170] width 40 height 17
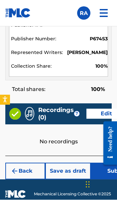
scroll to position [788, 0]
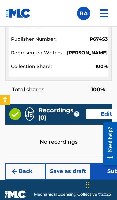
click at [106, 171] on button "Submit" at bounding box center [117, 171] width 53 height 17
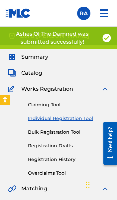
click at [80, 118] on link "Individual Registration Tool" at bounding box center [68, 118] width 81 height 7
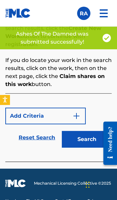
scroll to position [522, 0]
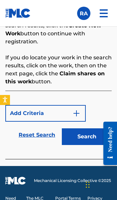
click at [95, 138] on button "Search" at bounding box center [87, 136] width 50 height 17
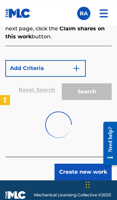
scroll to position [593, 0]
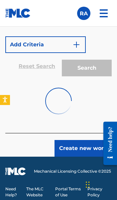
click at [86, 147] on button "Create new work" at bounding box center [83, 148] width 57 height 17
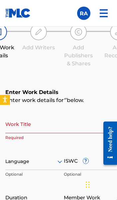
click at [75, 123] on input "Work Title" at bounding box center [63, 123] width 117 height 19
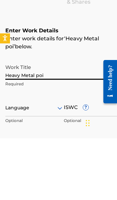
type input "Heavy Metal poisoning"
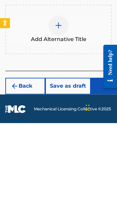
scroll to position [594, 0]
click at [107, 155] on button "Next" at bounding box center [111, 163] width 40 height 17
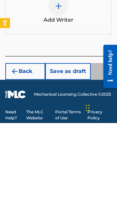
scroll to position [577, 0]
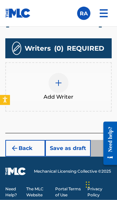
click at [58, 85] on img at bounding box center [59, 83] width 8 height 8
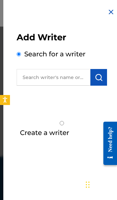
click at [74, 74] on input "text" at bounding box center [54, 77] width 74 height 17
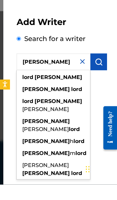
type input "Lord robert"
click at [103, 73] on img "submit" at bounding box center [99, 77] width 8 height 8
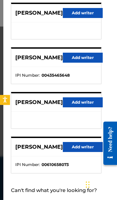
scroll to position [143, 6]
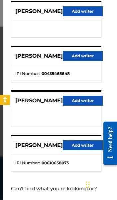
click at [85, 101] on button "Add writer" at bounding box center [83, 101] width 40 height 10
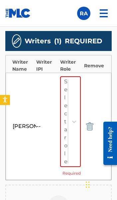
scroll to position [577, 0]
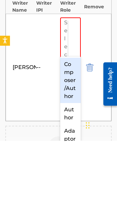
click at [73, 117] on div "Composer/Author" at bounding box center [70, 139] width 21 height 45
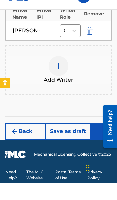
scroll to position [619, 0]
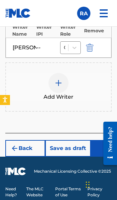
click at [107, 148] on button "Next" at bounding box center [111, 148] width 40 height 17
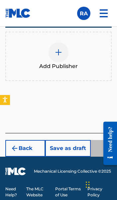
click at [60, 53] on img at bounding box center [59, 52] width 8 height 8
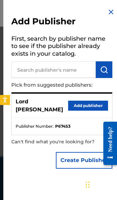
click at [87, 101] on button "Add publisher" at bounding box center [88, 106] width 40 height 10
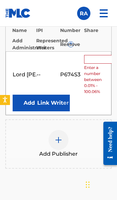
click at [99, 64] on input "text" at bounding box center [99, 59] width 30 height 9
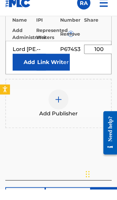
type input "100"
click at [55, 72] on button "Link Writer" at bounding box center [53, 72] width 33 height 17
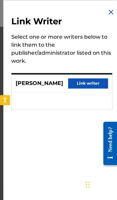
click at [94, 83] on button "Link writer" at bounding box center [88, 83] width 40 height 10
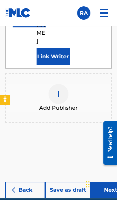
scroll to position [639, 0]
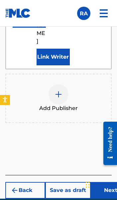
click at [105, 182] on button "Next" at bounding box center [111, 190] width 40 height 17
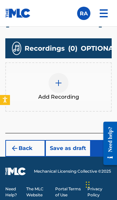
scroll to position [569, 0]
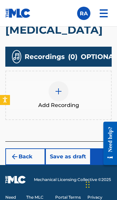
click at [106, 165] on button "Next" at bounding box center [111, 156] width 40 height 17
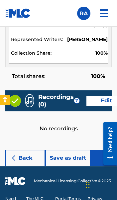
scroll to position [788, 0]
click at [106, 166] on button "Submit" at bounding box center [117, 158] width 53 height 17
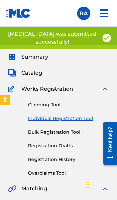
click at [79, 118] on link "Individual Registration Tool" at bounding box center [68, 118] width 81 height 7
click at [75, 121] on link "Individual Registration Tool" at bounding box center [68, 118] width 81 height 7
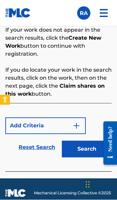
scroll to position [510, 0]
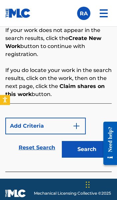
click at [89, 149] on button "Search" at bounding box center [87, 149] width 50 height 17
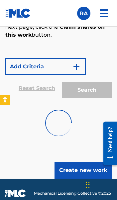
scroll to position [569, 0]
click at [84, 172] on button "Create new work" at bounding box center [83, 170] width 57 height 17
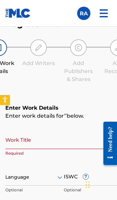
click at [66, 137] on input "Work Title" at bounding box center [63, 139] width 117 height 19
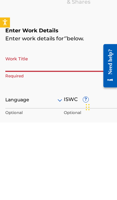
scroll to position [464, 0]
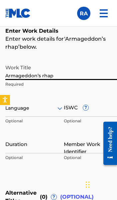
type input "Armageddon’s rhapsody"
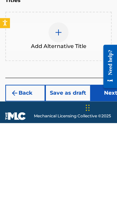
scroll to position [596, 0]
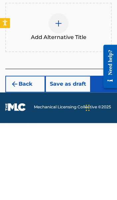
click at [106, 153] on button "Next" at bounding box center [111, 161] width 40 height 17
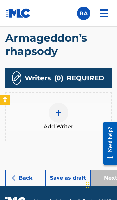
click at [59, 109] on img at bounding box center [59, 113] width 8 height 8
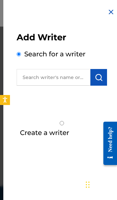
click at [63, 77] on input "text" at bounding box center [54, 77] width 74 height 17
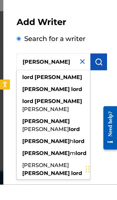
type input "Lord robert"
click at [101, 73] on img "submit" at bounding box center [99, 77] width 8 height 8
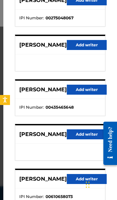
scroll to position [110, 1]
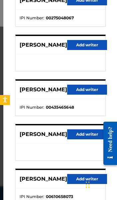
click at [79, 136] on button "Add writer" at bounding box center [87, 134] width 40 height 10
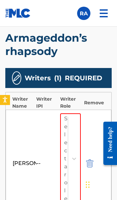
scroll to position [553, 0]
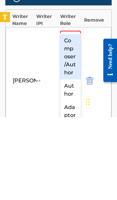
click at [71, 117] on div "Composer/Author" at bounding box center [70, 139] width 21 height 45
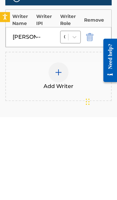
scroll to position [595, 0]
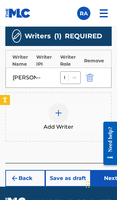
click at [107, 175] on button "Next" at bounding box center [111, 178] width 40 height 17
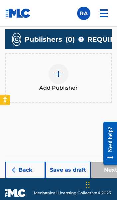
click at [55, 77] on img at bounding box center [59, 74] width 8 height 8
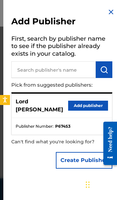
click at [91, 104] on button "Add publisher" at bounding box center [88, 106] width 40 height 10
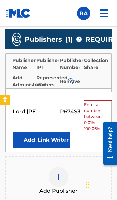
click at [95, 97] on input "text" at bounding box center [99, 96] width 30 height 9
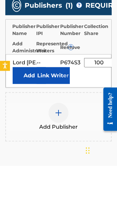
type input "100"
click at [55, 101] on button "Link Writer" at bounding box center [53, 109] width 33 height 17
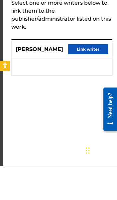
scroll to position [559, 0]
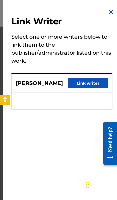
click at [97, 84] on button "Link writer" at bounding box center [88, 83] width 40 height 10
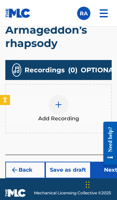
click at [104, 171] on button "Next" at bounding box center [111, 170] width 40 height 17
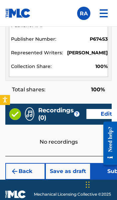
scroll to position [788, 0]
click at [105, 172] on button "Submit" at bounding box center [117, 171] width 53 height 17
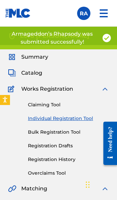
click at [79, 119] on link "Individual Registration Tool" at bounding box center [68, 118] width 81 height 7
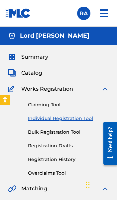
click at [79, 120] on link "Individual Registration Tool" at bounding box center [68, 118] width 81 height 7
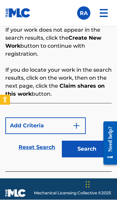
scroll to position [510, 0]
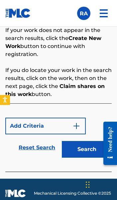
click at [93, 150] on button "Search" at bounding box center [87, 149] width 50 height 17
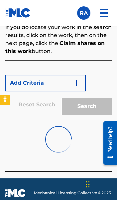
scroll to position [552, 0]
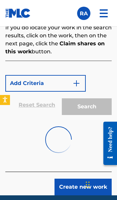
click at [86, 187] on button "Create new work" at bounding box center [83, 187] width 57 height 17
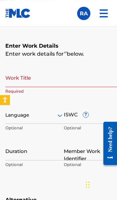
scroll to position [448, 0]
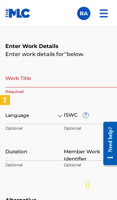
click at [38, 80] on input "Work Title" at bounding box center [63, 77] width 117 height 19
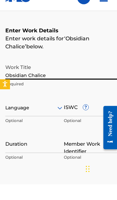
type input "Obsidian Chalice"
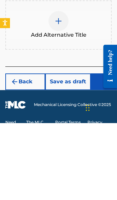
click at [107, 150] on button "Next" at bounding box center [111, 158] width 40 height 17
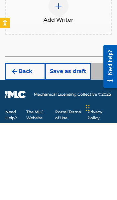
scroll to position [563, 0]
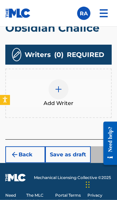
click at [62, 85] on img at bounding box center [59, 89] width 8 height 8
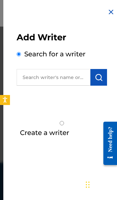
click at [65, 79] on input "text" at bounding box center [54, 77] width 74 height 17
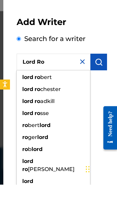
click at [59, 69] on input "Lord Ro" at bounding box center [54, 77] width 74 height 17
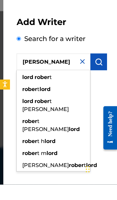
click at [51, 89] on span "t" at bounding box center [51, 92] width 2 height 6
type input "lord robert"
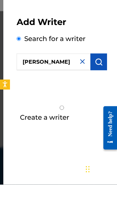
click at [106, 69] on button "submit" at bounding box center [99, 77] width 17 height 17
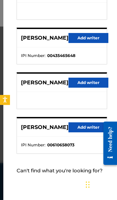
scroll to position [164, 0]
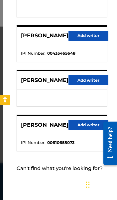
click at [88, 81] on button "Add writer" at bounding box center [89, 80] width 40 height 10
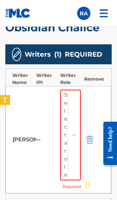
scroll to position [563, 0]
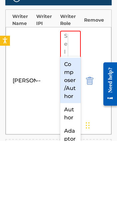
click at [75, 117] on div "Composer/Author" at bounding box center [70, 139] width 21 height 45
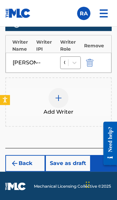
scroll to position [606, 0]
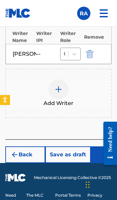
click at [108, 149] on button "Next" at bounding box center [111, 154] width 40 height 17
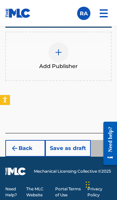
click at [59, 54] on img at bounding box center [59, 52] width 8 height 8
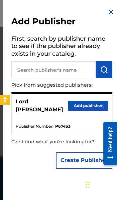
click at [93, 103] on button "Add publisher" at bounding box center [88, 106] width 40 height 10
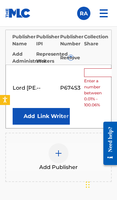
click at [94, 76] on input "text" at bounding box center [99, 72] width 30 height 9
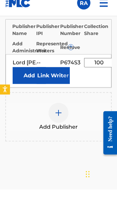
type input "100"
click at [55, 78] on button "Link Writer" at bounding box center [53, 86] width 33 height 17
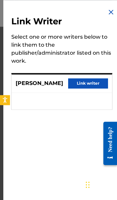
click at [94, 85] on button "Link writer" at bounding box center [88, 83] width 40 height 10
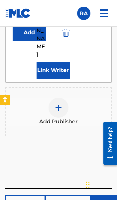
click at [106, 195] on button "Next" at bounding box center [111, 203] width 40 height 17
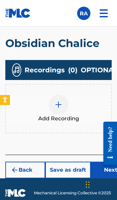
click at [107, 171] on button "Next" at bounding box center [111, 170] width 40 height 17
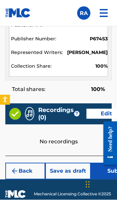
scroll to position [774, 0]
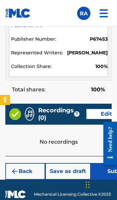
click at [107, 174] on button "Submit" at bounding box center [117, 171] width 53 height 17
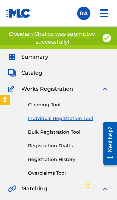
click at [78, 119] on link "Individual Registration Tool" at bounding box center [68, 118] width 81 height 7
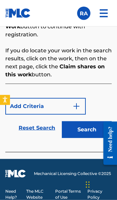
scroll to position [533, 0]
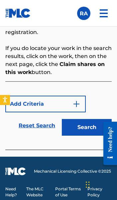
click at [89, 128] on button "Search" at bounding box center [87, 127] width 50 height 17
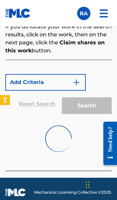
scroll to position [576, 0]
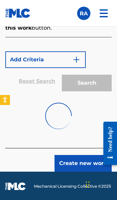
click at [96, 163] on button "Create new work" at bounding box center [83, 163] width 57 height 17
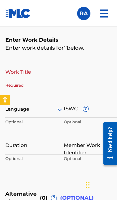
scroll to position [454, 0]
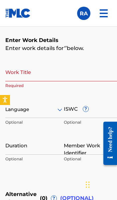
click at [70, 71] on input "Work Title" at bounding box center [63, 71] width 117 height 19
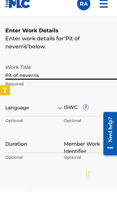
type input "Pit of neverrise"
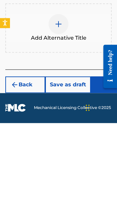
click at [106, 153] on button "Next" at bounding box center [111, 161] width 40 height 17
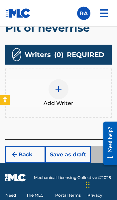
click at [61, 85] on img at bounding box center [59, 89] width 8 height 8
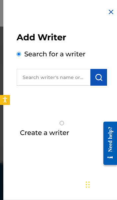
scroll to position [564, 0]
click at [72, 77] on input "text" at bounding box center [54, 77] width 74 height 17
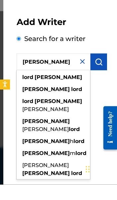
type input "Lord robert"
click at [102, 73] on img "submit" at bounding box center [99, 77] width 8 height 8
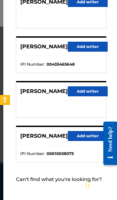
scroll to position [152, 1]
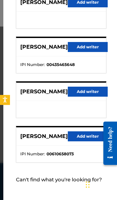
click at [91, 94] on button "Add writer" at bounding box center [88, 92] width 40 height 10
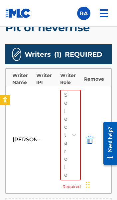
scroll to position [563, 0]
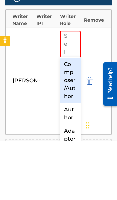
click at [74, 117] on div "Composer/Author" at bounding box center [70, 139] width 21 height 45
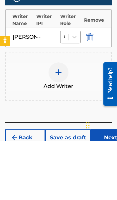
scroll to position [606, 0]
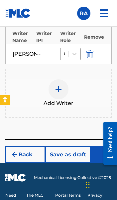
click at [106, 151] on button "Next" at bounding box center [111, 154] width 40 height 17
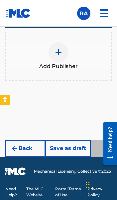
scroll to position [535, 0]
click at [58, 54] on img at bounding box center [59, 52] width 8 height 8
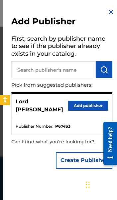
click at [88, 103] on button "Add publisher" at bounding box center [88, 106] width 40 height 10
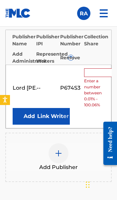
click at [96, 73] on input "text" at bounding box center [99, 72] width 30 height 9
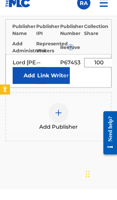
type input "100"
click at [58, 78] on button "Link Writer" at bounding box center [53, 86] width 33 height 17
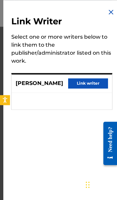
click at [95, 86] on button "Link writer" at bounding box center [88, 83] width 40 height 10
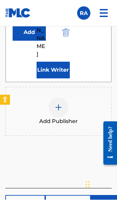
scroll to position [626, 0]
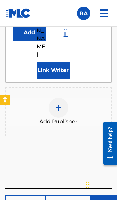
click at [106, 195] on button "Next" at bounding box center [111, 203] width 40 height 17
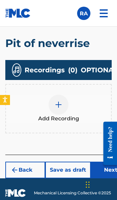
click at [107, 173] on button "Next" at bounding box center [111, 170] width 40 height 17
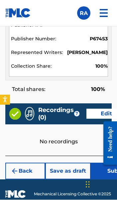
scroll to position [774, 0]
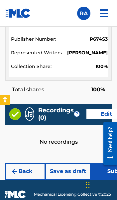
click at [105, 170] on button "Submit" at bounding box center [117, 171] width 53 height 17
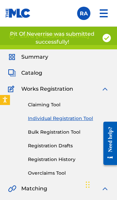
click at [81, 120] on link "Individual Registration Tool" at bounding box center [68, 118] width 81 height 7
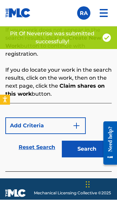
scroll to position [510, 0]
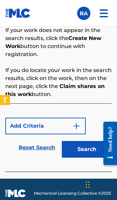
click at [90, 152] on button "Search" at bounding box center [87, 149] width 50 height 17
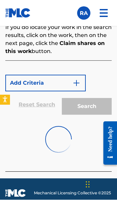
scroll to position [552, 0]
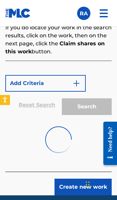
click at [94, 187] on button "Create new work" at bounding box center [83, 187] width 57 height 17
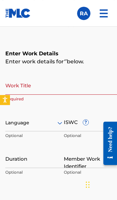
scroll to position [419, 0]
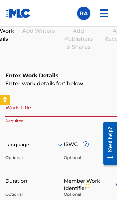
click at [80, 108] on input "Work Title" at bounding box center [63, 107] width 117 height 19
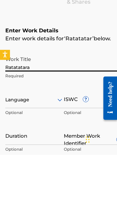
type input "Ratatatarat"
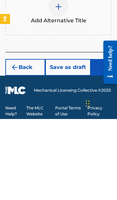
click at [108, 140] on button "Next" at bounding box center [111, 148] width 40 height 17
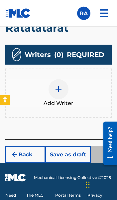
scroll to position [563, 0]
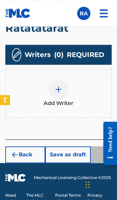
click at [60, 85] on img at bounding box center [59, 89] width 8 height 8
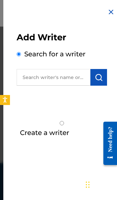
click at [78, 75] on input "text" at bounding box center [54, 77] width 74 height 17
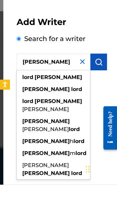
type input "Lord Robert"
click at [101, 73] on img "submit" at bounding box center [99, 77] width 8 height 8
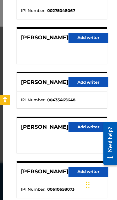
scroll to position [117, 0]
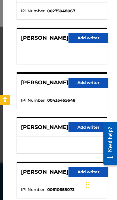
click at [85, 128] on button "Add writer" at bounding box center [89, 127] width 40 height 10
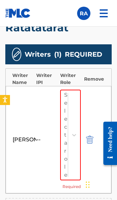
scroll to position [563, 0]
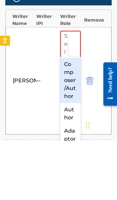
click at [71, 117] on div "Composer/Author" at bounding box center [70, 139] width 21 height 45
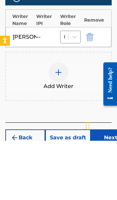
scroll to position [606, 0]
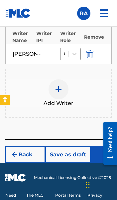
click at [106, 146] on button "Next" at bounding box center [111, 154] width 40 height 17
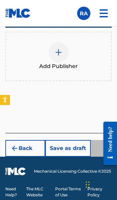
click at [61, 54] on img at bounding box center [59, 52] width 8 height 8
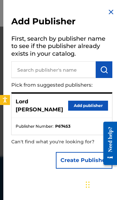
click at [87, 102] on button "Add publisher" at bounding box center [88, 106] width 40 height 10
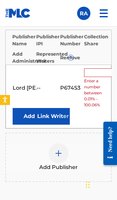
click at [98, 72] on input "text" at bounding box center [99, 72] width 30 height 9
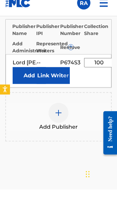
type input "100"
click at [56, 78] on button "Link Writer" at bounding box center [53, 86] width 33 height 17
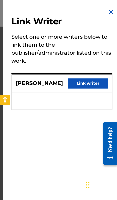
click at [88, 82] on button "Link writer" at bounding box center [88, 83] width 40 height 10
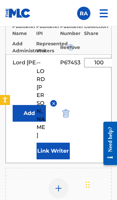
click at [53, 143] on button "Link Writer" at bounding box center [53, 151] width 33 height 17
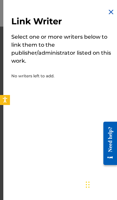
click at [110, 12] on img at bounding box center [111, 12] width 8 height 8
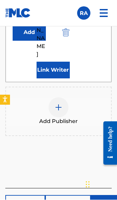
scroll to position [556, 0]
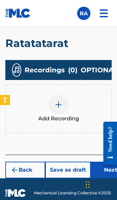
click at [108, 171] on button "Next" at bounding box center [111, 170] width 40 height 17
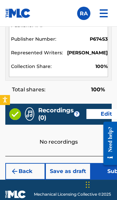
scroll to position [774, 0]
click at [105, 172] on button "Submit" at bounding box center [117, 171] width 53 height 17
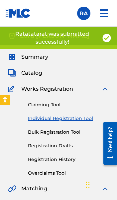
click at [84, 118] on link "Individual Registration Tool" at bounding box center [68, 118] width 81 height 7
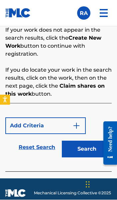
scroll to position [510, 0]
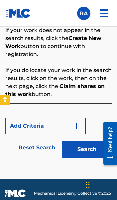
click at [91, 152] on button "Search" at bounding box center [87, 149] width 50 height 17
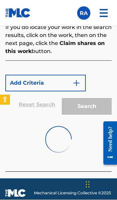
scroll to position [552, 0]
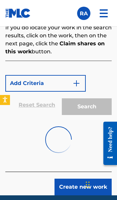
click at [97, 186] on button "Create new work" at bounding box center [83, 187] width 57 height 17
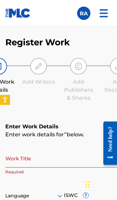
scroll to position [368, 0]
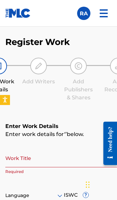
click at [74, 157] on input "Work Title" at bounding box center [63, 157] width 117 height 19
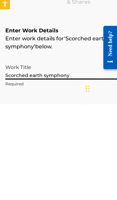
type input "Scorched earth symphony"
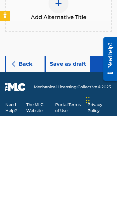
click at [107, 140] on button "Next" at bounding box center [111, 148] width 40 height 17
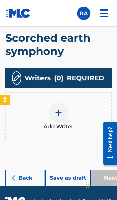
click at [56, 109] on img at bounding box center [59, 113] width 8 height 8
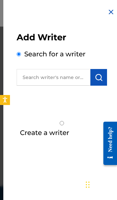
click at [70, 77] on input "text" at bounding box center [54, 77] width 74 height 17
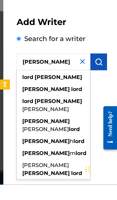
type input "Lord robert"
click at [98, 73] on img "submit" at bounding box center [99, 77] width 8 height 8
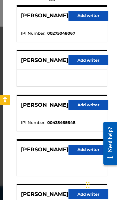
scroll to position [94, 0]
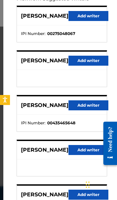
click at [81, 151] on button "Add writer" at bounding box center [89, 150] width 40 height 10
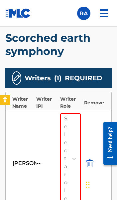
scroll to position [553, 0]
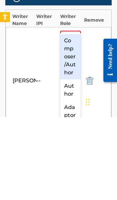
click at [72, 117] on div "Composer/Author" at bounding box center [70, 139] width 21 height 45
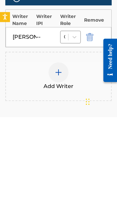
scroll to position [595, 0]
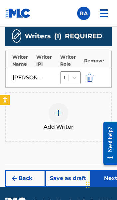
click at [104, 171] on button "Next" at bounding box center [111, 178] width 40 height 17
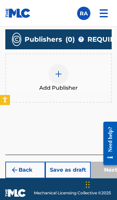
click at [57, 77] on img at bounding box center [59, 74] width 8 height 8
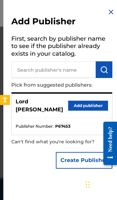
click at [89, 105] on button "Add publisher" at bounding box center [88, 106] width 40 height 10
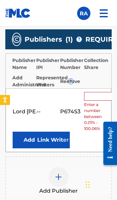
click at [99, 93] on input "text" at bounding box center [99, 96] width 30 height 9
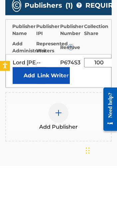
type input "100"
click at [57, 101] on button "Link Writer" at bounding box center [53, 109] width 33 height 17
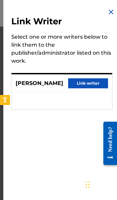
click at [97, 85] on button "Link writer" at bounding box center [88, 83] width 40 height 10
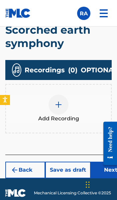
click at [108, 169] on button "Next" at bounding box center [111, 170] width 40 height 17
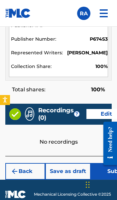
scroll to position [788, 0]
click at [103, 172] on button "Submit" at bounding box center [117, 171] width 53 height 17
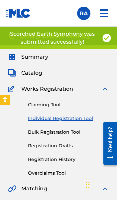
click at [77, 118] on link "Individual Registration Tool" at bounding box center [68, 118] width 81 height 7
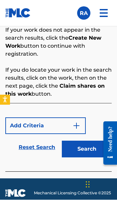
scroll to position [510, 0]
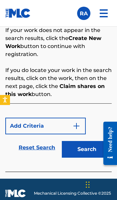
click at [87, 150] on button "Search" at bounding box center [87, 149] width 50 height 17
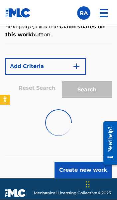
scroll to position [569, 0]
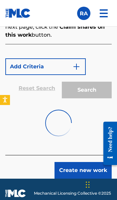
click at [86, 170] on button "Create new work" at bounding box center [83, 170] width 57 height 17
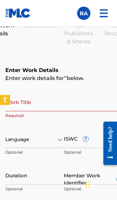
click at [65, 101] on input "Work Title" at bounding box center [63, 101] width 117 height 19
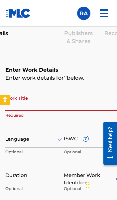
scroll to position [424, 0]
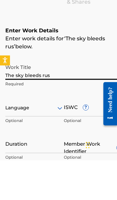
type input "The sky bleeds rust"
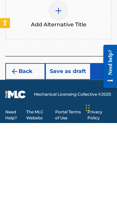
click at [105, 140] on button "Next" at bounding box center [111, 148] width 40 height 17
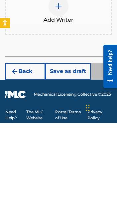
scroll to position [577, 0]
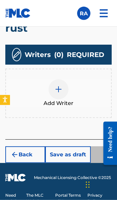
click at [56, 85] on img at bounding box center [59, 89] width 8 height 8
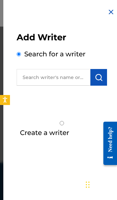
click at [64, 77] on input "text" at bounding box center [54, 77] width 74 height 17
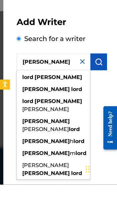
type input "Lord robert"
click at [102, 73] on img "submit" at bounding box center [99, 77] width 8 height 8
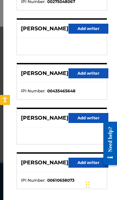
scroll to position [126, 0]
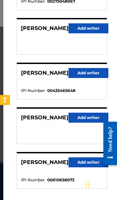
click at [88, 117] on button "Add writer" at bounding box center [89, 118] width 40 height 10
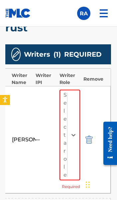
scroll to position [577, 0]
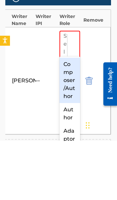
click at [72, 117] on div "Composer/Author" at bounding box center [70, 139] width 21 height 45
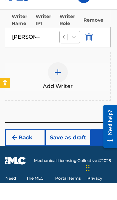
scroll to position [619, 0]
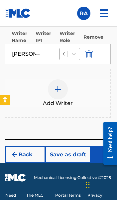
click at [107, 146] on button "Next" at bounding box center [111, 154] width 40 height 17
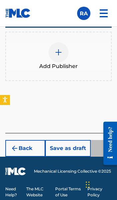
scroll to position [548, 0]
click at [60, 58] on div at bounding box center [59, 52] width 20 height 20
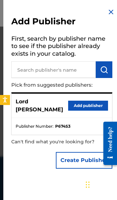
click at [88, 101] on button "Add publisher" at bounding box center [88, 106] width 40 height 10
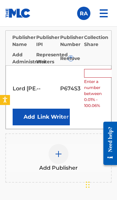
click at [95, 71] on input "text" at bounding box center [99, 73] width 30 height 9
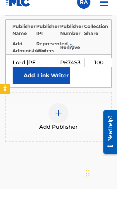
type input "100"
click at [54, 79] on button "Link Writer" at bounding box center [53, 87] width 33 height 17
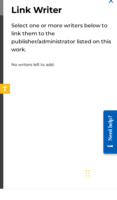
scroll to position [559, 0]
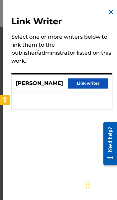
click at [92, 83] on button "Link writer" at bounding box center [88, 83] width 40 height 10
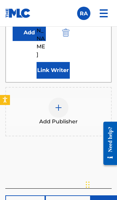
click at [106, 195] on button "Next" at bounding box center [111, 203] width 40 height 17
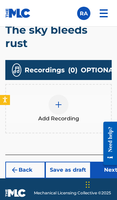
click at [108, 167] on button "Next" at bounding box center [111, 170] width 40 height 17
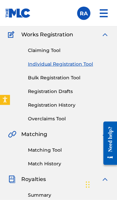
scroll to position [30, 0]
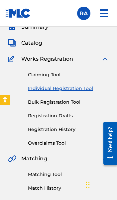
click at [81, 87] on link "Individual Registration Tool" at bounding box center [68, 88] width 81 height 7
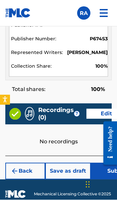
scroll to position [788, 0]
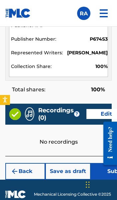
click at [103, 172] on button "Submit" at bounding box center [117, 171] width 53 height 17
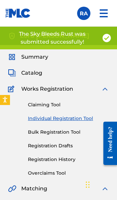
click at [80, 120] on link "Individual Registration Tool" at bounding box center [68, 118] width 81 height 7
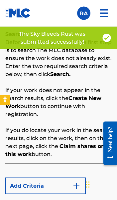
scroll to position [510, 0]
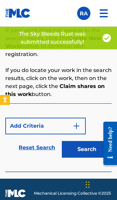
click at [90, 149] on button "Search" at bounding box center [87, 149] width 50 height 17
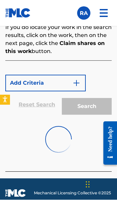
scroll to position [552, 0]
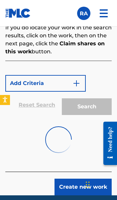
click at [86, 186] on button "Create new work" at bounding box center [83, 187] width 57 height 17
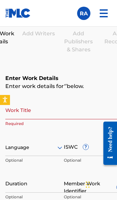
scroll to position [415, 0]
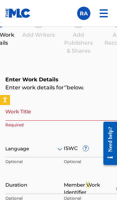
click at [69, 111] on input "Work Title" at bounding box center [63, 111] width 117 height 19
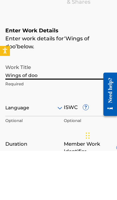
type input "Wings of doom"
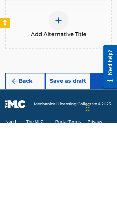
scroll to position [599, 0]
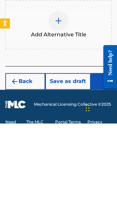
click at [103, 150] on button "Next" at bounding box center [111, 158] width 40 height 17
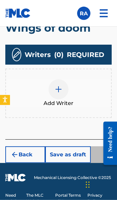
click at [54, 87] on div at bounding box center [59, 89] width 20 height 20
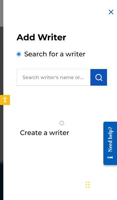
click at [64, 78] on input "text" at bounding box center [54, 77] width 74 height 17
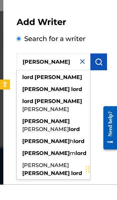
type input "Lord robert"
click at [99, 73] on img "submit" at bounding box center [99, 77] width 8 height 8
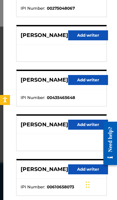
scroll to position [119, 0]
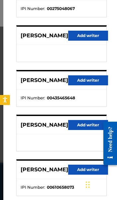
click at [84, 127] on button "Add writer" at bounding box center [88, 125] width 40 height 10
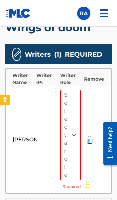
scroll to position [563, 0]
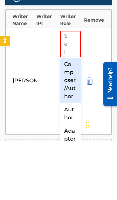
click at [74, 117] on div "Composer/Author" at bounding box center [70, 139] width 21 height 45
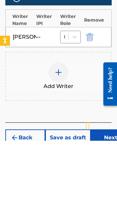
scroll to position [606, 0]
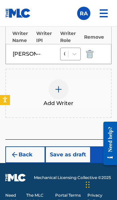
click at [105, 147] on button "Next" at bounding box center [111, 154] width 40 height 17
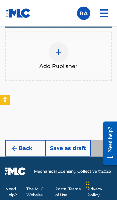
click at [55, 62] on span "Add Publisher" at bounding box center [58, 66] width 39 height 8
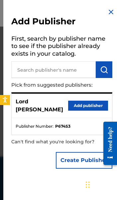
click at [89, 102] on button "Add publisher" at bounding box center [88, 106] width 40 height 10
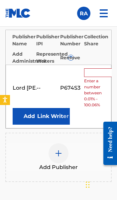
click at [97, 71] on input "text" at bounding box center [99, 72] width 30 height 9
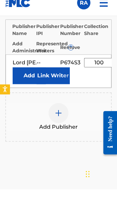
type input "100"
click at [50, 78] on button "Link Writer" at bounding box center [53, 86] width 33 height 17
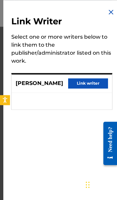
click at [95, 83] on button "Link writer" at bounding box center [88, 83] width 40 height 10
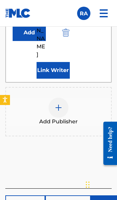
click at [106, 195] on button "Next" at bounding box center [111, 203] width 40 height 17
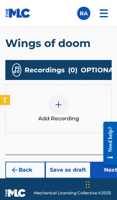
click at [106, 171] on button "Next" at bounding box center [111, 170] width 40 height 17
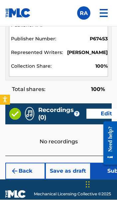
scroll to position [774, 0]
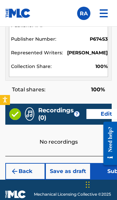
click at [104, 170] on button "Submit" at bounding box center [117, 171] width 53 height 17
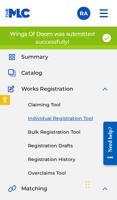
click at [81, 120] on link "Individual Registration Tool" at bounding box center [68, 118] width 81 height 7
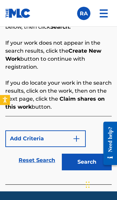
click at [90, 166] on button "Search" at bounding box center [87, 162] width 50 height 17
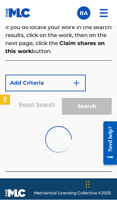
scroll to position [552, 0]
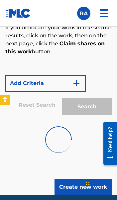
click at [79, 184] on button "Create new work" at bounding box center [83, 187] width 57 height 17
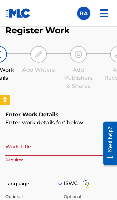
click at [77, 144] on input "Work Title" at bounding box center [63, 146] width 117 height 19
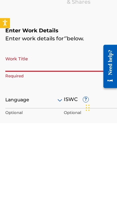
scroll to position [464, 0]
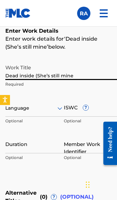
type input "Dead inside (She’s still mine)"
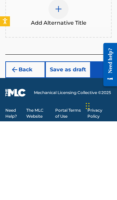
click at [107, 140] on button "Next" at bounding box center [111, 148] width 40 height 17
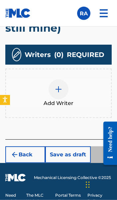
click at [59, 85] on img at bounding box center [59, 89] width 8 height 8
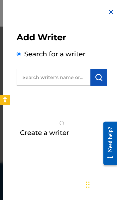
scroll to position [577, 0]
click at [66, 78] on input "text" at bounding box center [54, 77] width 74 height 17
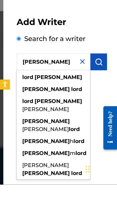
type input "Lord robert"
click at [103, 73] on img "submit" at bounding box center [99, 77] width 8 height 8
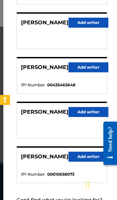
scroll to position [133, 0]
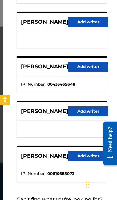
click at [87, 111] on button "Add writer" at bounding box center [89, 111] width 40 height 10
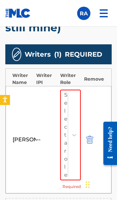
scroll to position [577, 0]
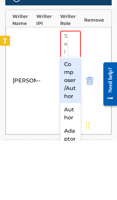
click at [74, 117] on div "Composer/Author" at bounding box center [70, 139] width 21 height 45
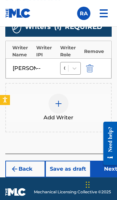
scroll to position [619, 0]
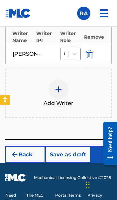
click at [106, 146] on button "Next" at bounding box center [111, 154] width 40 height 17
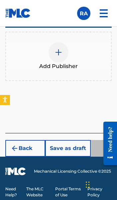
click at [60, 53] on img at bounding box center [59, 52] width 8 height 8
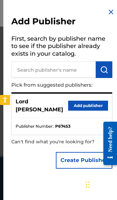
click at [93, 103] on button "Add publisher" at bounding box center [88, 106] width 40 height 10
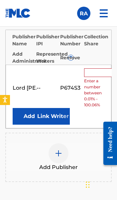
click at [99, 70] on input "text" at bounding box center [99, 72] width 30 height 9
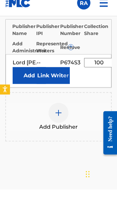
type input "100"
click at [53, 78] on button "Link Writer" at bounding box center [53, 86] width 33 height 17
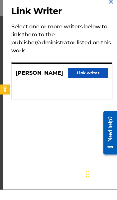
scroll to position [559, 0]
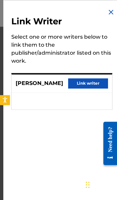
click at [93, 84] on button "Link writer" at bounding box center [88, 83] width 40 height 10
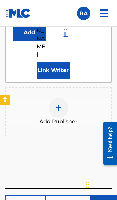
click at [108, 195] on button "Next" at bounding box center [111, 203] width 40 height 17
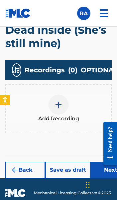
click at [106, 168] on button "Next" at bounding box center [111, 170] width 40 height 17
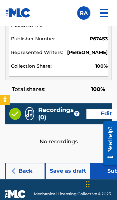
scroll to position [788, 0]
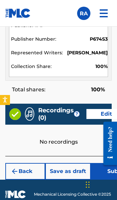
click at [105, 171] on button "Submit" at bounding box center [117, 171] width 53 height 17
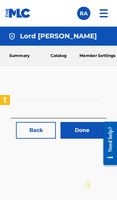
click at [104, 14] on img at bounding box center [104, 13] width 16 height 16
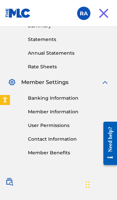
scroll to position [209, 0]
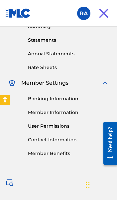
click at [66, 113] on link "Member Information" at bounding box center [68, 112] width 81 height 7
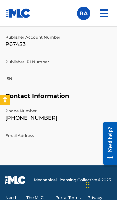
scroll to position [458, 0]
click at [36, 139] on div "Phone Number [PHONE_NUMBER] Email Address" at bounding box center [58, 128] width 107 height 41
click at [24, 136] on p "Email Address" at bounding box center [58, 136] width 107 height 6
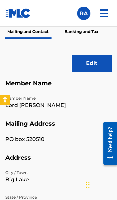
click at [99, 63] on button "Edit" at bounding box center [92, 63] width 40 height 17
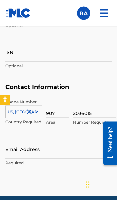
scroll to position [694, 0]
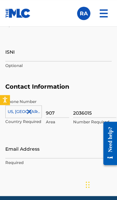
click at [39, 153] on input "Email Address" at bounding box center [58, 148] width 107 height 19
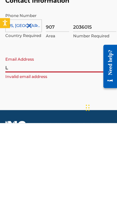
type input "Lo"
type input "[EMAIL_ADDRESS][DOMAIN_NAME]"
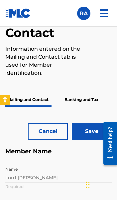
scroll to position [135, 0]
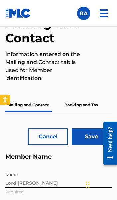
click at [97, 139] on input "Save" at bounding box center [92, 136] width 40 height 17
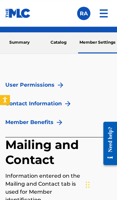
scroll to position [0, 0]
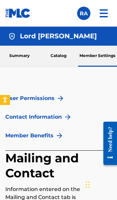
click at [105, 17] on img at bounding box center [104, 13] width 16 height 16
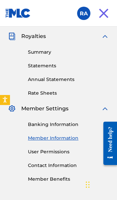
scroll to position [196, 0]
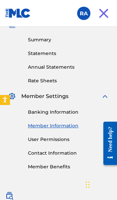
click at [63, 96] on span "Member Settings" at bounding box center [44, 96] width 47 height 8
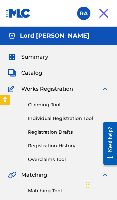
scroll to position [0, 0]
click at [84, 15] on label at bounding box center [83, 13] width 13 height 13
click at [84, 13] on input "RA [PERSON_NAME] [EMAIL_ADDRESS][DOMAIN_NAME] Profile Log out" at bounding box center [84, 13] width 0 height 0
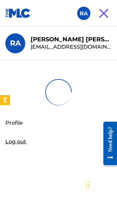
click at [104, 13] on img at bounding box center [104, 13] width 16 height 16
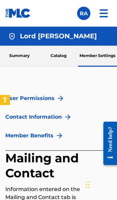
click at [102, 16] on img at bounding box center [104, 13] width 16 height 16
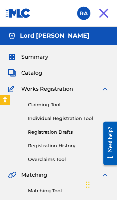
click at [42, 57] on span "Summary" at bounding box center [34, 57] width 27 height 8
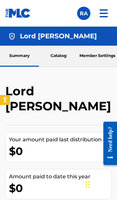
click at [105, 12] on img at bounding box center [104, 13] width 16 height 16
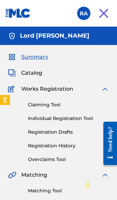
click at [36, 75] on span "Catalog" at bounding box center [31, 73] width 21 height 8
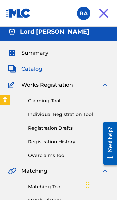
scroll to position [4, 0]
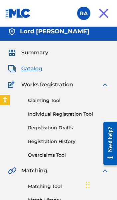
click at [26, 70] on span "Catalog" at bounding box center [31, 69] width 21 height 8
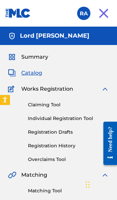
scroll to position [0, 0]
click at [14, 73] on img at bounding box center [12, 73] width 8 height 8
click at [27, 74] on span "Catalog" at bounding box center [31, 73] width 21 height 8
click at [29, 77] on span "Catalog" at bounding box center [31, 73] width 21 height 8
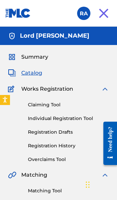
click at [59, 144] on link "Registration History" at bounding box center [68, 145] width 81 height 7
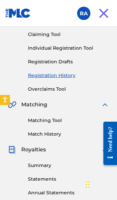
scroll to position [68, 0]
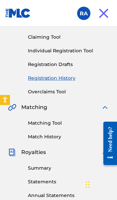
click at [54, 77] on link "Registration History" at bounding box center [68, 78] width 81 height 7
click at [54, 78] on link "Registration History" at bounding box center [68, 78] width 81 height 7
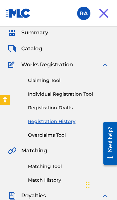
scroll to position [23, 0]
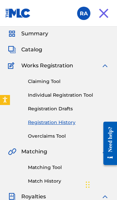
click at [36, 49] on span "Catalog" at bounding box center [31, 50] width 21 height 8
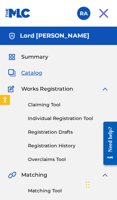
click at [37, 57] on span "Summary" at bounding box center [34, 57] width 27 height 8
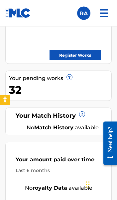
scroll to position [199, 0]
click at [71, 93] on div "32" at bounding box center [60, 89] width 103 height 15
click at [53, 80] on div "Your pending works ?" at bounding box center [60, 78] width 103 height 8
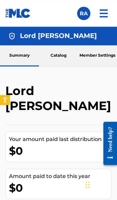
scroll to position [0, 0]
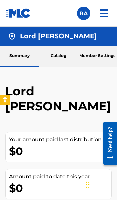
click at [62, 57] on link "Catalog" at bounding box center [58, 56] width 39 height 21
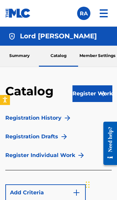
click at [101, 57] on link "Member Settings" at bounding box center [97, 56] width 39 height 21
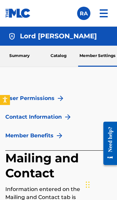
click at [102, 13] on img at bounding box center [104, 13] width 16 height 16
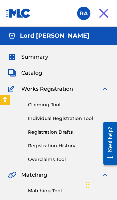
click at [86, 15] on label at bounding box center [83, 13] width 13 height 13
click at [84, 13] on input "RA [PERSON_NAME] [EMAIL_ADDRESS][DOMAIN_NAME] Profile Log out" at bounding box center [84, 13] width 0 height 0
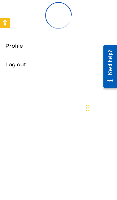
scroll to position [84, 0]
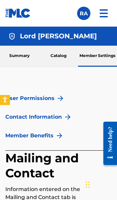
click at [35, 38] on h4 "Lord [PERSON_NAME]" at bounding box center [58, 36] width 77 height 8
click at [103, 16] on img at bounding box center [104, 13] width 16 height 16
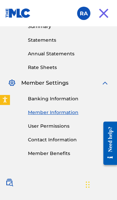
scroll to position [30, 0]
click at [53, 127] on link "User Permissions" at bounding box center [68, 126] width 81 height 7
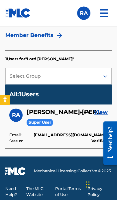
scroll to position [263, 0]
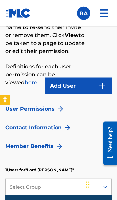
click at [92, 93] on button "Add User" at bounding box center [78, 86] width 67 height 17
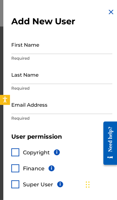
scroll to position [143, 0]
click at [83, 44] on input "First Name" at bounding box center [61, 44] width 101 height 19
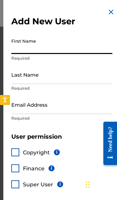
scroll to position [125, 0]
type input "Ronda"
click at [88, 76] on input "Last Name" at bounding box center [61, 74] width 101 height 19
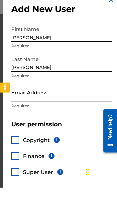
type input "[PERSON_NAME]"
click at [85, 95] on input "Email Address" at bounding box center [61, 104] width 101 height 19
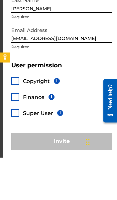
scroll to position [29, 0]
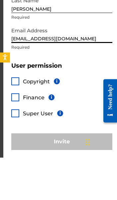
type input "rondapsych@gmail.com"
click at [14, 120] on div at bounding box center [15, 124] width 8 height 8
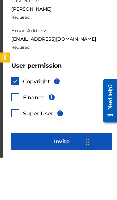
scroll to position [167, 0]
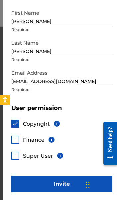
click at [16, 100] on div "Add New User First Name Ronda Required Last Name Allen Required Email Address r…" at bounding box center [61, 85] width 117 height 229
click at [15, 137] on div at bounding box center [15, 140] width 8 height 8
click at [17, 155] on div at bounding box center [15, 156] width 8 height 8
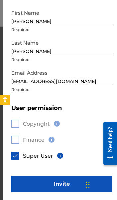
click at [75, 185] on button "Invite" at bounding box center [61, 184] width 101 height 17
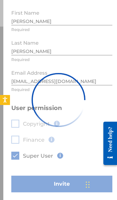
scroll to position [0, 0]
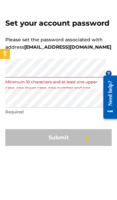
scroll to position [46, 0]
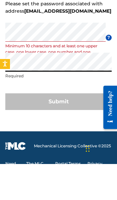
click at [92, 82] on form "Set your account password Please set the password associated with address ronda…" at bounding box center [58, 82] width 107 height 170
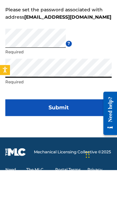
click at [81, 129] on button "Submit" at bounding box center [58, 137] width 107 height 17
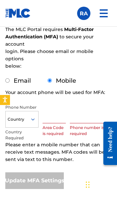
scroll to position [88, 0]
click at [7, 78] on input "Email" at bounding box center [7, 80] width 4 height 4
radio input "true"
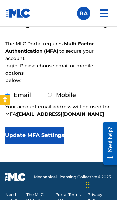
click at [51, 93] on input "Mobile" at bounding box center [50, 95] width 4 height 4
radio input "true"
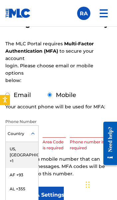
scroll to position [74, 0]
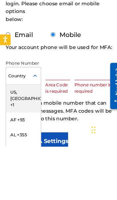
click at [28, 142] on div "US, CA +1" at bounding box center [22, 155] width 33 height 26
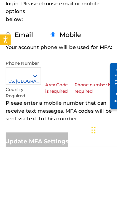
scroll to position [124, 0]
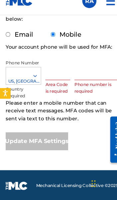
click at [60, 69] on input "text" at bounding box center [54, 78] width 23 height 19
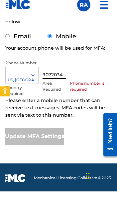
type input "9072034509"
click at [101, 110] on p "Please enter a mobile number that can receive text messages. MFA codes will be …" at bounding box center [58, 116] width 107 height 22
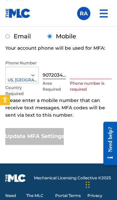
click at [57, 66] on input "9072034509" at bounding box center [54, 69] width 23 height 19
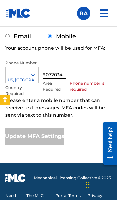
scroll to position [133, 0]
type input "907"
click at [92, 67] on input "text" at bounding box center [91, 69] width 42 height 19
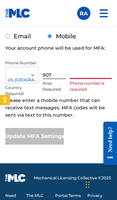
click at [85, 67] on input "text" at bounding box center [91, 69] width 42 height 19
paste input "9072034509"
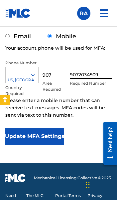
click at [78, 70] on input "9072034509" at bounding box center [91, 69] width 42 height 19
click at [78, 68] on input "9072034509" at bounding box center [91, 69] width 42 height 19
type input "2034509"
click at [99, 97] on p "Please enter a mobile number that can receive text messages. MFA codes will be …" at bounding box center [58, 108] width 107 height 22
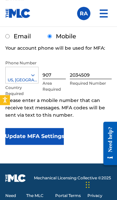
click at [52, 130] on button "Update MFA Settings" at bounding box center [34, 136] width 59 height 17
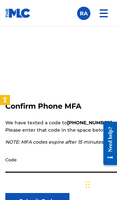
click at [65, 159] on input "Code" at bounding box center [63, 163] width 117 height 19
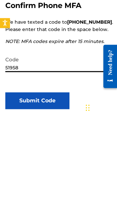
type input "519585"
click at [50, 169] on button "Submit Code" at bounding box center [37, 177] width 64 height 17
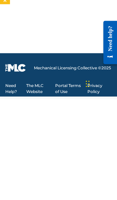
scroll to position [24, 0]
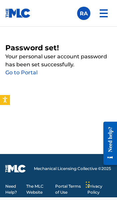
click at [25, 69] on link "Go to Portal" at bounding box center [21, 72] width 32 height 6
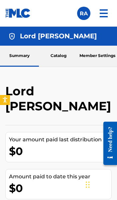
click at [99, 54] on link "Member Settings" at bounding box center [97, 56] width 39 height 21
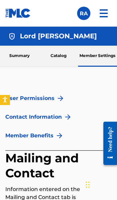
click at [86, 15] on label at bounding box center [83, 13] width 13 height 13
click at [84, 13] on input "RA Robert Allen lordrobert@robertlallen.org Notification Preferences Profile Lo…" at bounding box center [84, 13] width 0 height 0
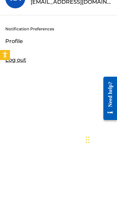
click at [20, 101] on p "Log out" at bounding box center [15, 105] width 21 height 8
click at [84, 13] on input "RA Robert Allen lordrobert@robertlallen.org Notification Preferences Profile Lo…" at bounding box center [84, 13] width 0 height 0
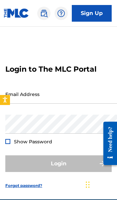
click at [74, 96] on input "Email Address" at bounding box center [61, 94] width 113 height 19
